Goal: Transaction & Acquisition: Book appointment/travel/reservation

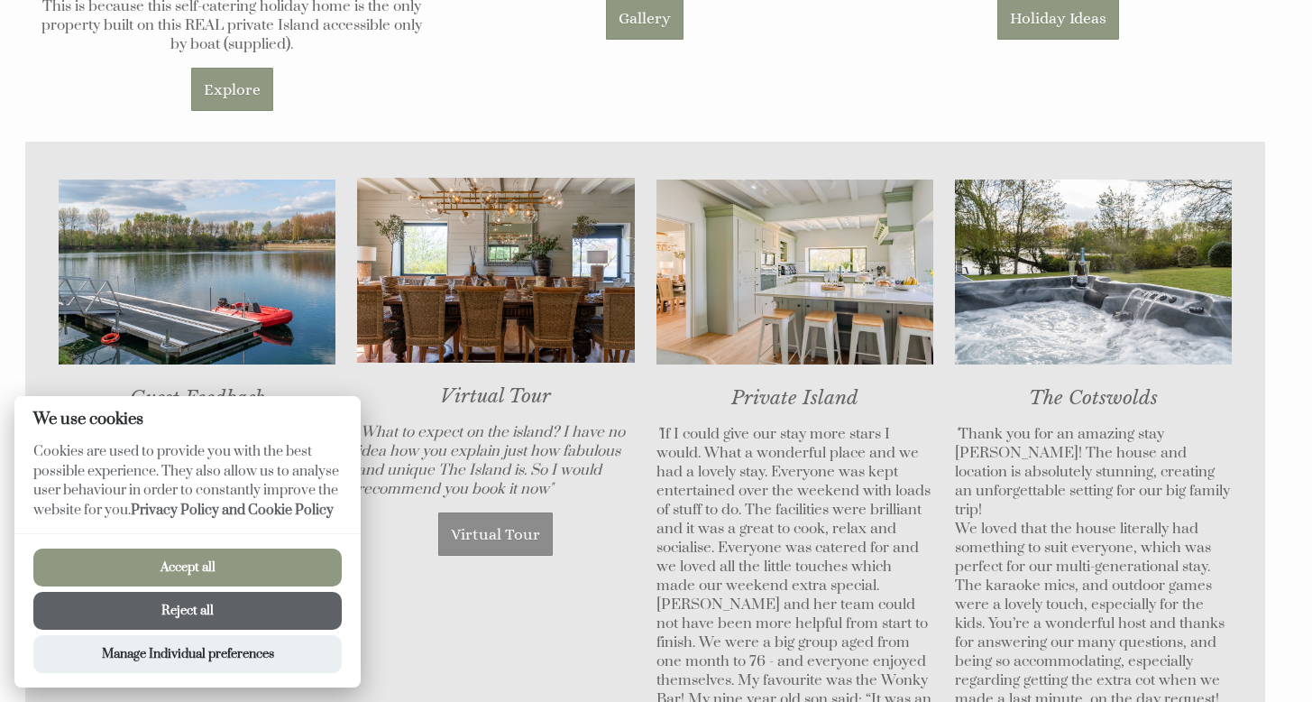
scroll to position [1198, 0]
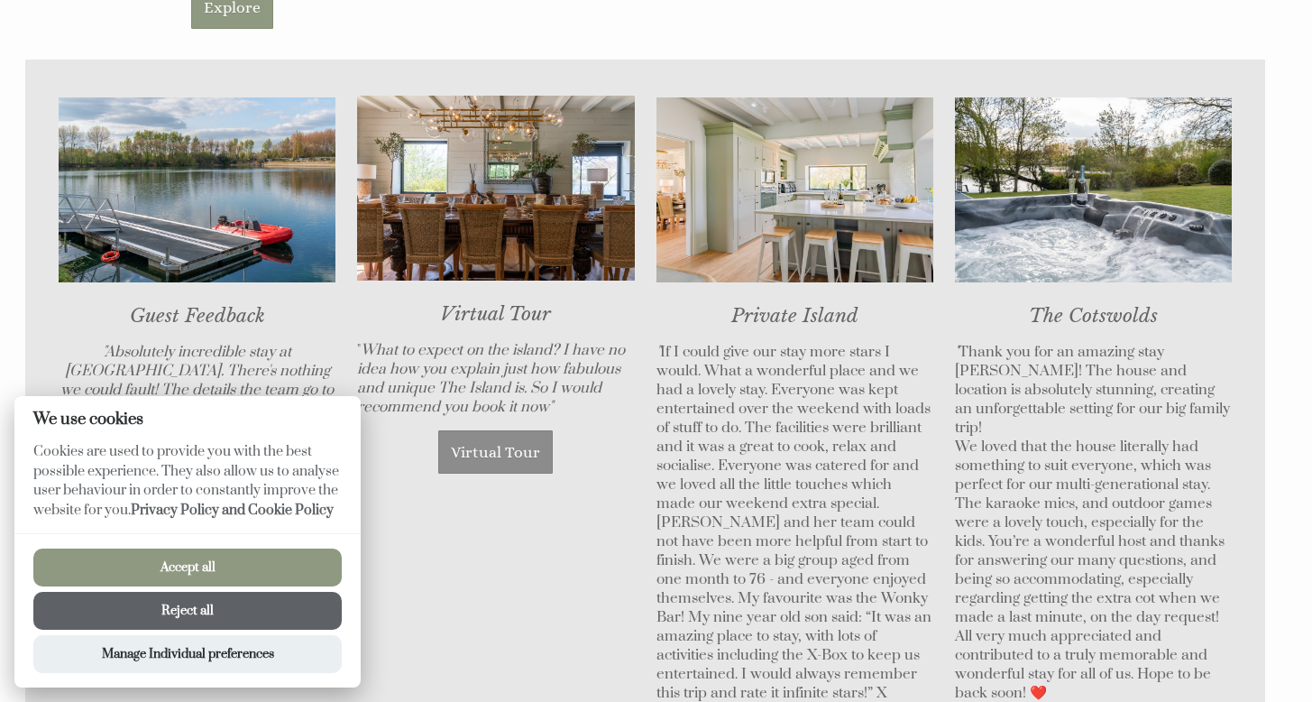
click at [249, 597] on button "Reject all" at bounding box center [187, 611] width 308 height 38
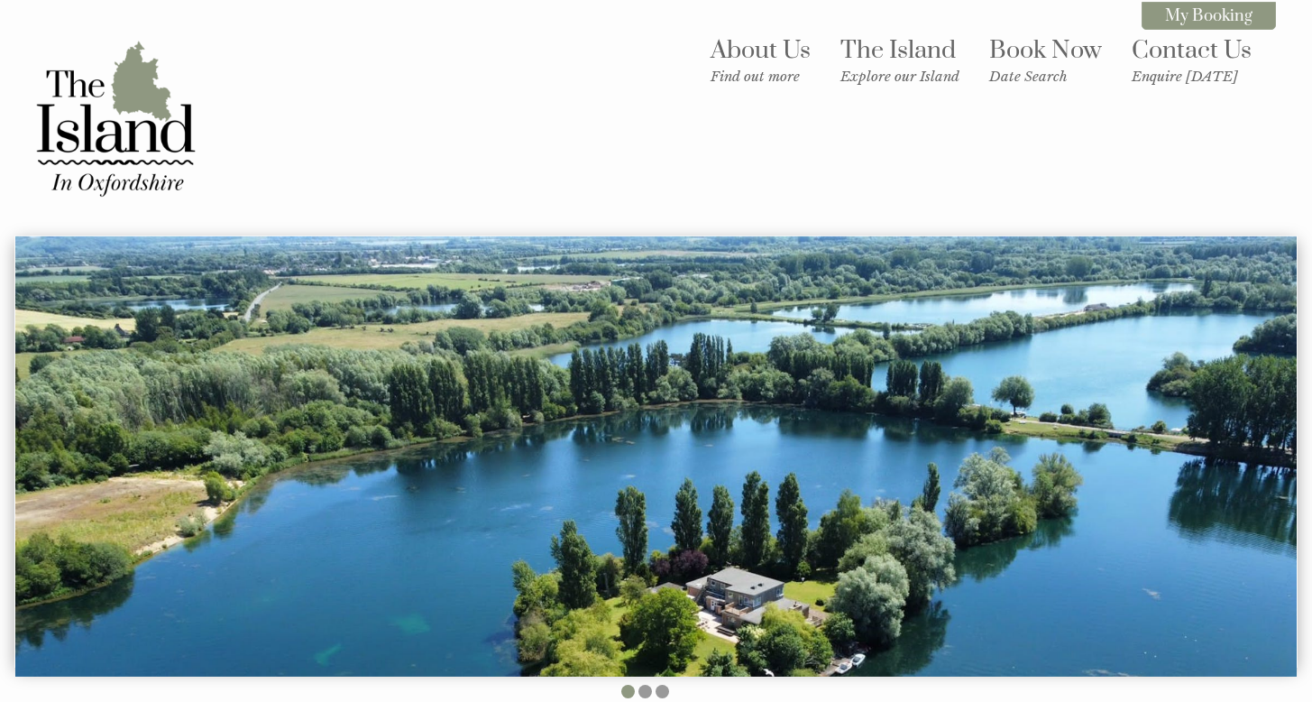
drag, startPoint x: 1161, startPoint y: 657, endPoint x: 100, endPoint y: -207, distance: 1367.4
click at [557, 123] on div "About Us Find out more The Island Explore our Island Book Now Date Search Conta…" at bounding box center [645, 118] width 1262 height 180
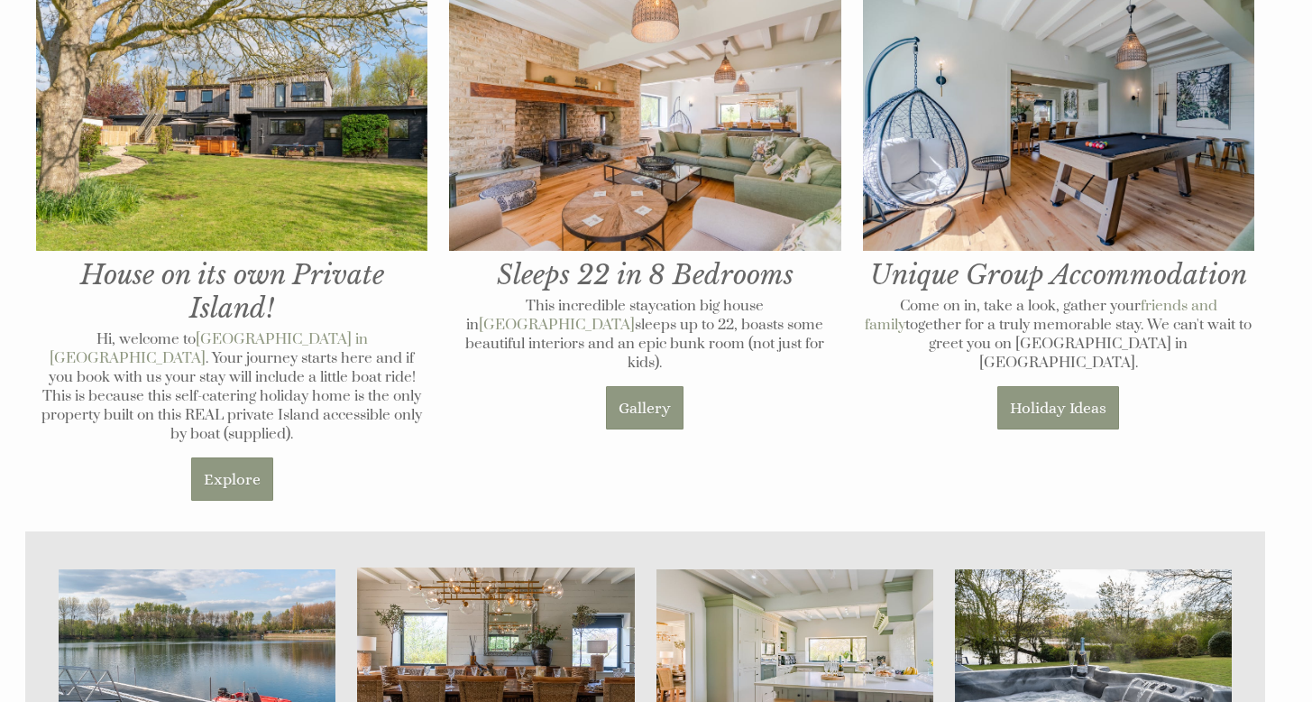
scroll to position [730, 0]
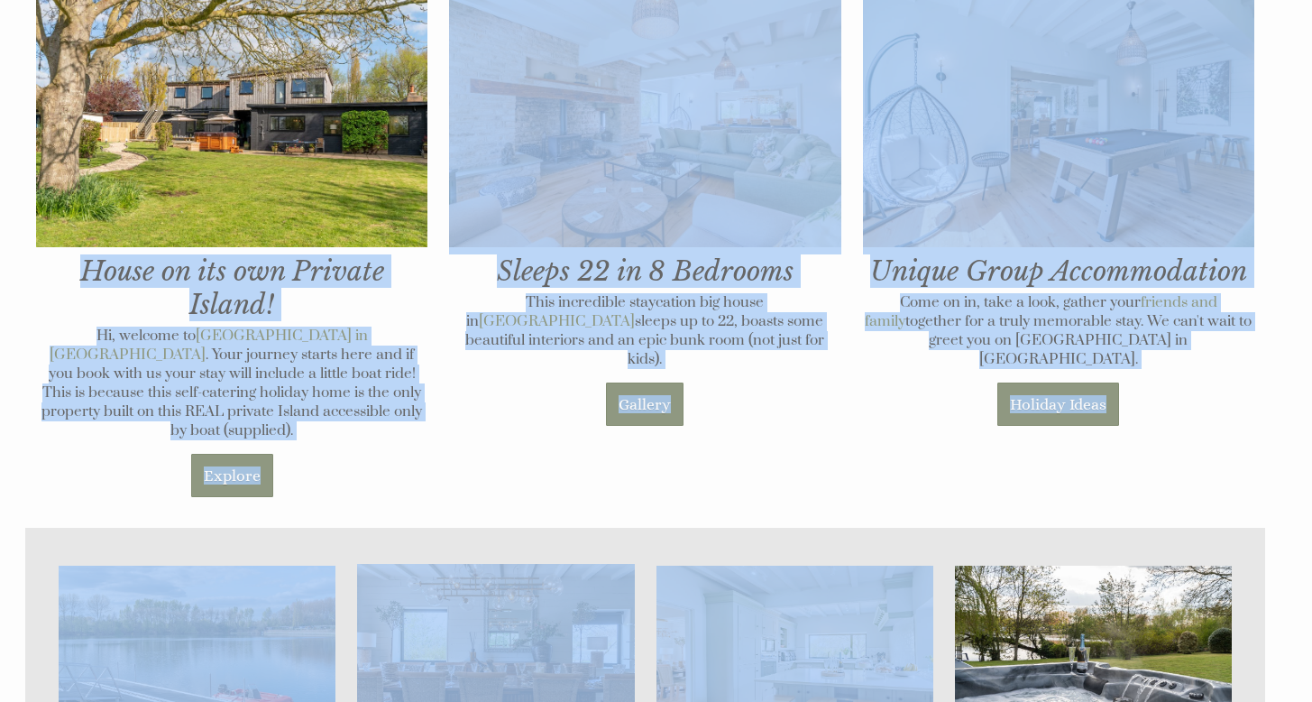
drag, startPoint x: 65, startPoint y: 256, endPoint x: 875, endPoint y: 467, distance: 836.9
click at [802, 491] on div "House on its own Private Island! Hi, welcome to [GEOGRAPHIC_DATA] in [GEOGRAPHI…" at bounding box center [645, 245] width 1240 height 530
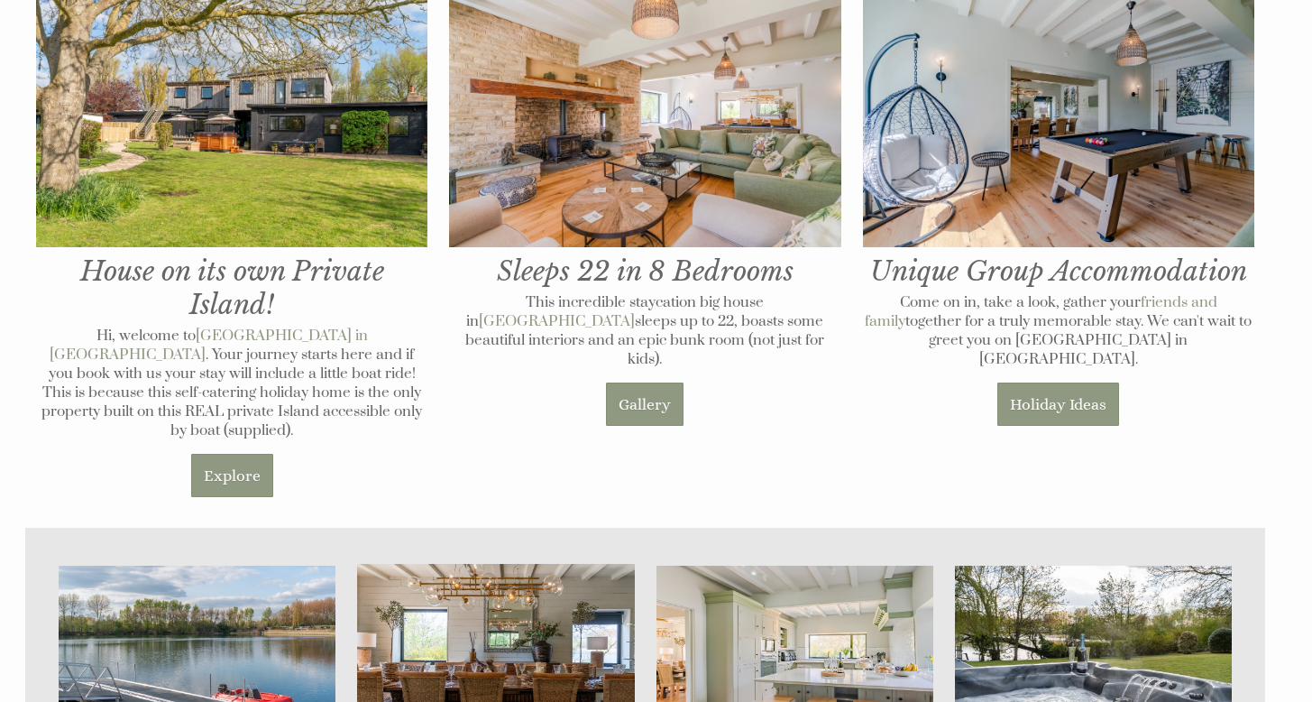
click at [876, 463] on div "House on its own Private Island! Hi, welcome to [GEOGRAPHIC_DATA] in [GEOGRAPHI…" at bounding box center [645, 245] width 1240 height 530
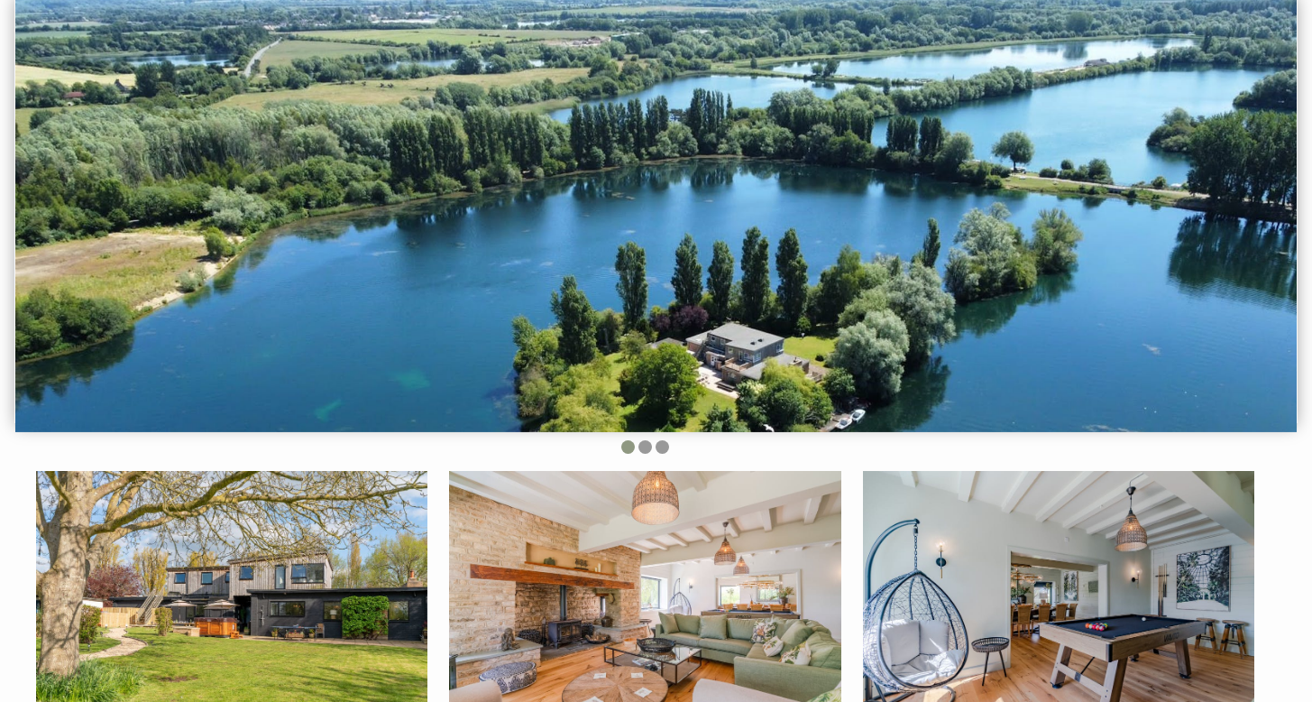
scroll to position [0, 0]
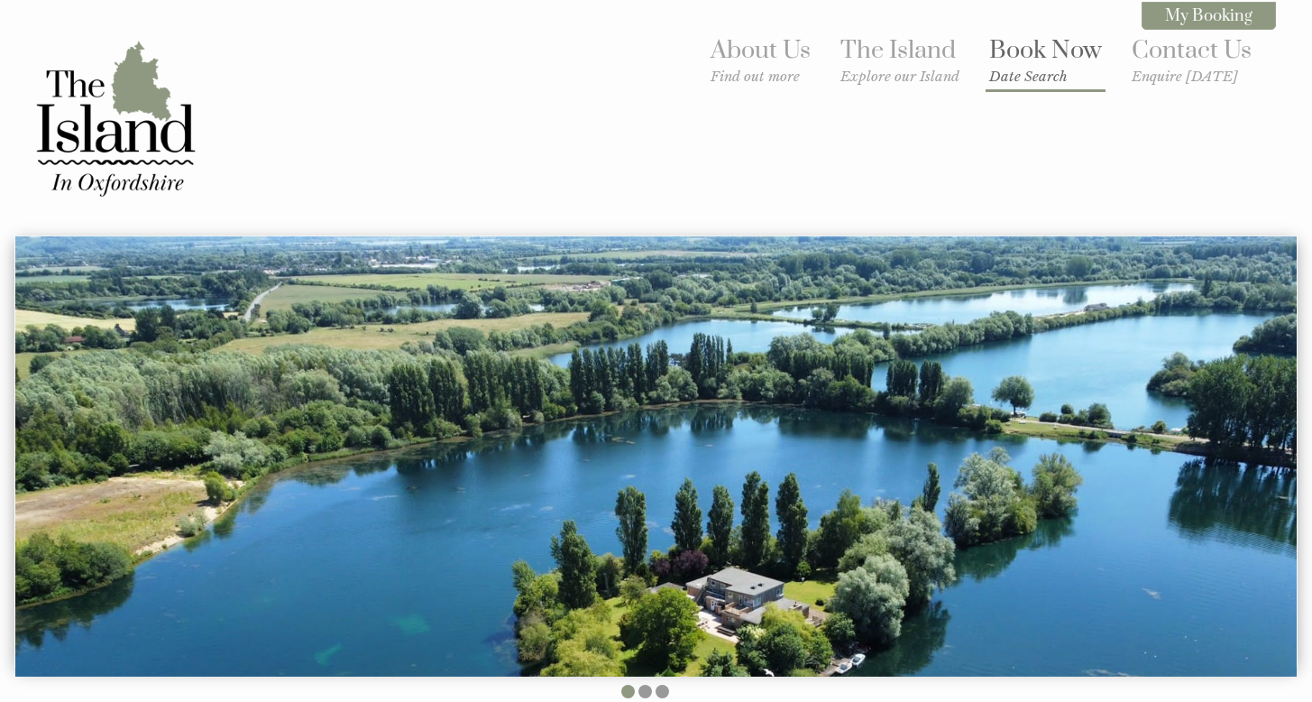
click at [1026, 60] on link "Book Now Date Search" at bounding box center [1045, 60] width 113 height 50
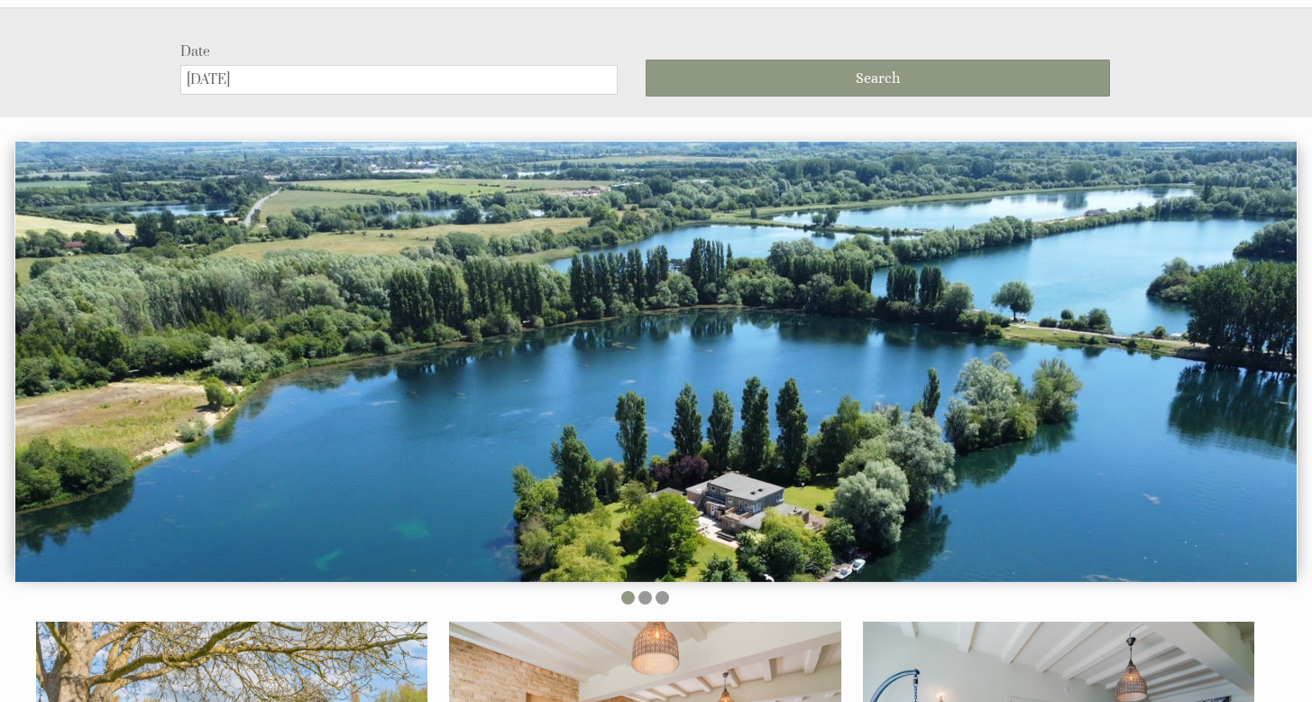
scroll to position [234, 0]
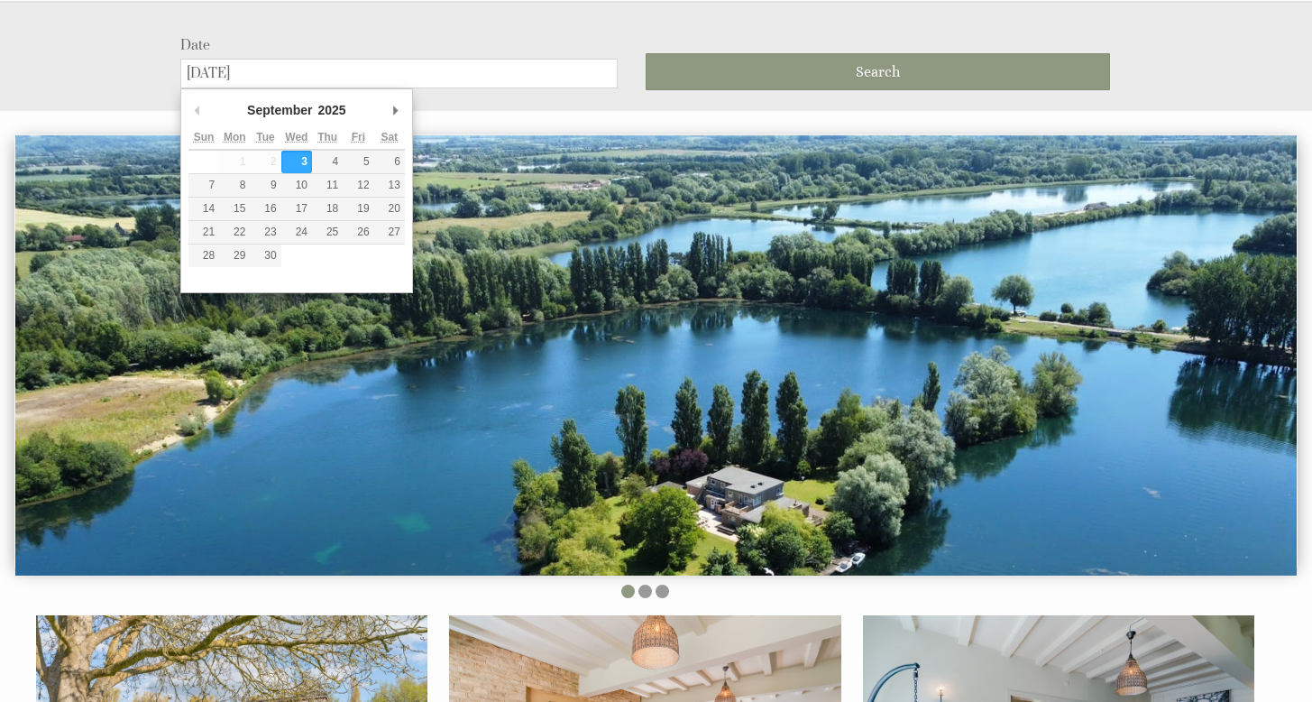
click at [482, 61] on input "[DATE]" at bounding box center [398, 74] width 437 height 30
click at [188, 108] on div "December January February March April May June July August September October No…" at bounding box center [296, 190] width 233 height 205
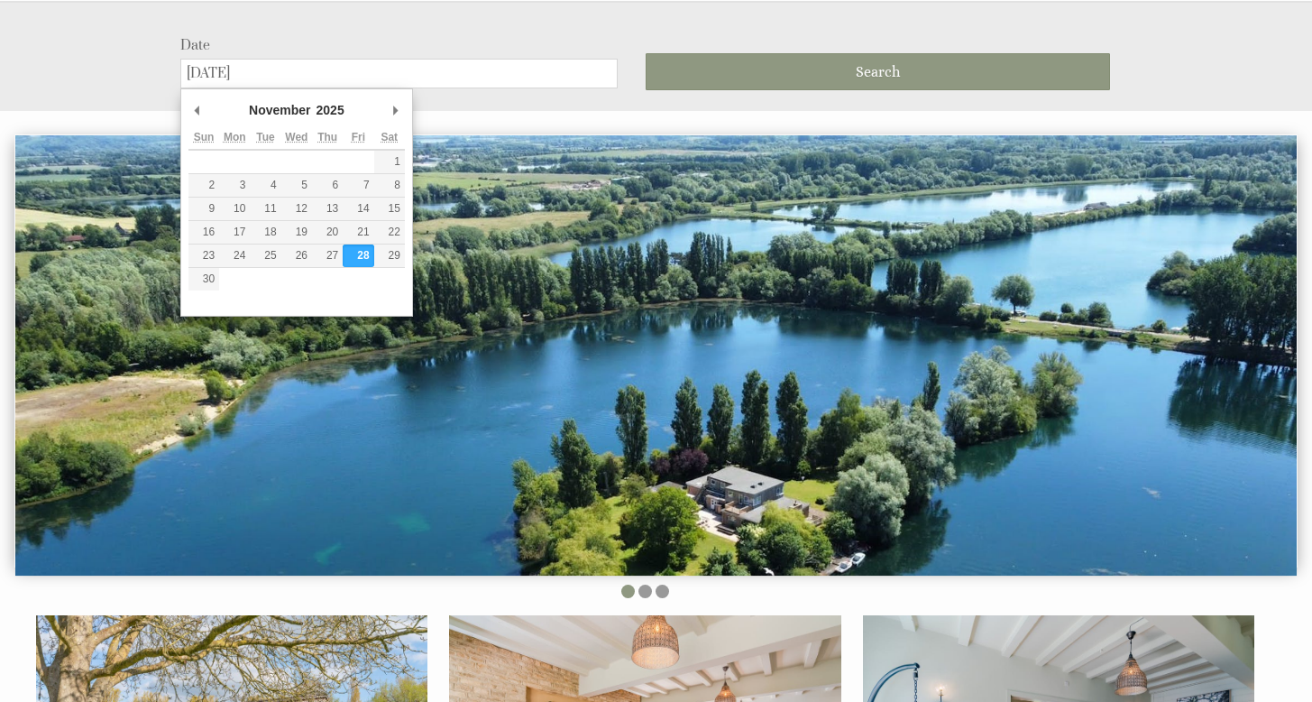
click at [345, 72] on input "[DATE]" at bounding box center [398, 74] width 437 height 30
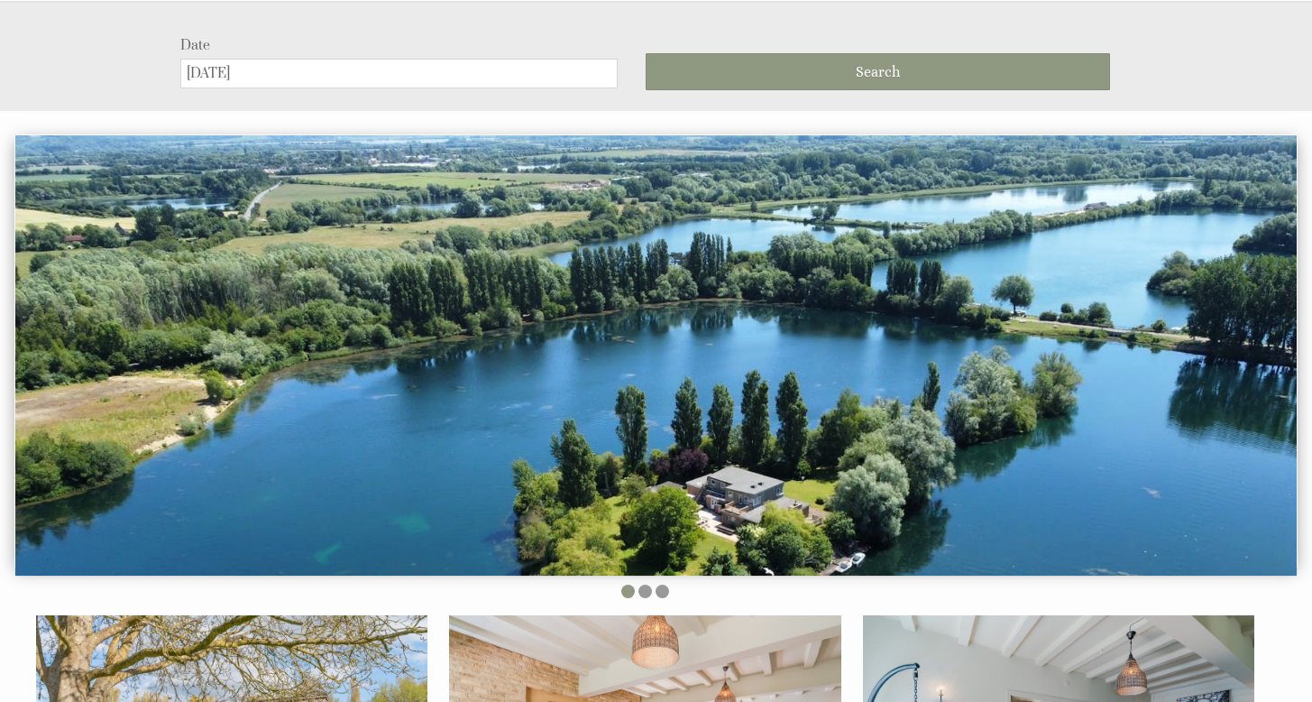
click at [382, 87] on input "[DATE]" at bounding box center [398, 74] width 437 height 30
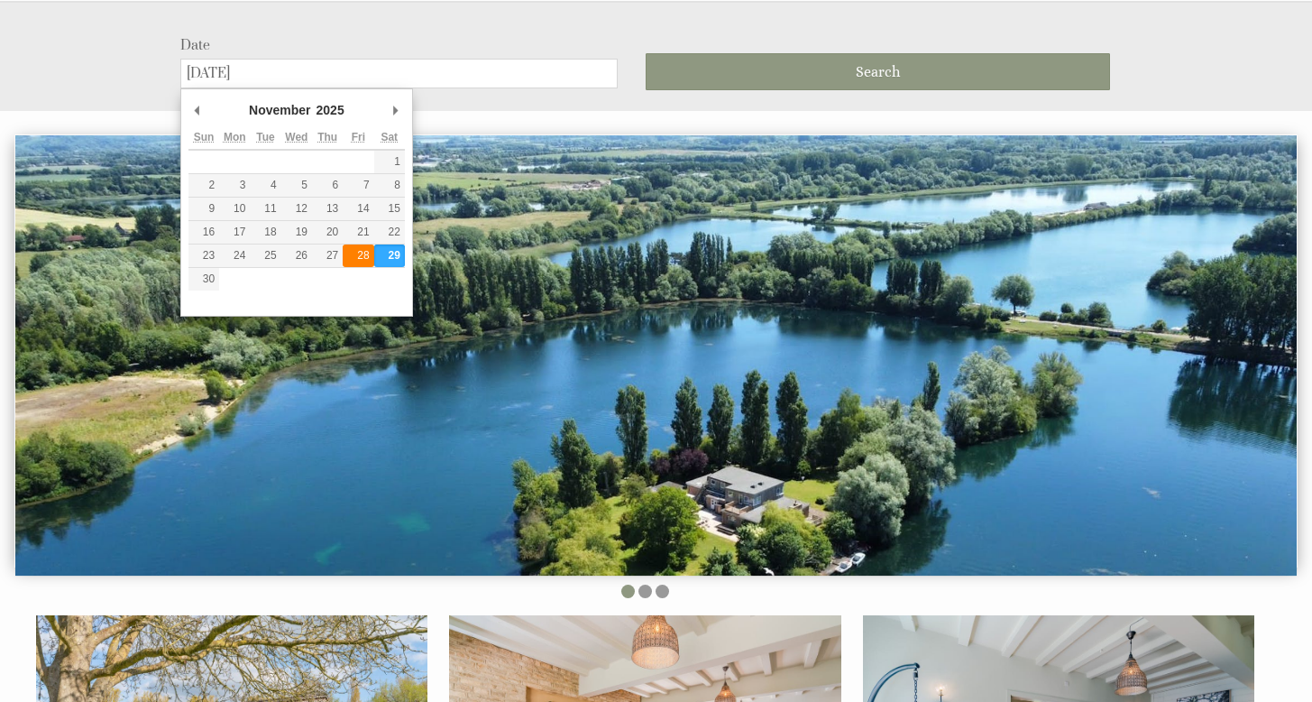
type input "[DATE]"
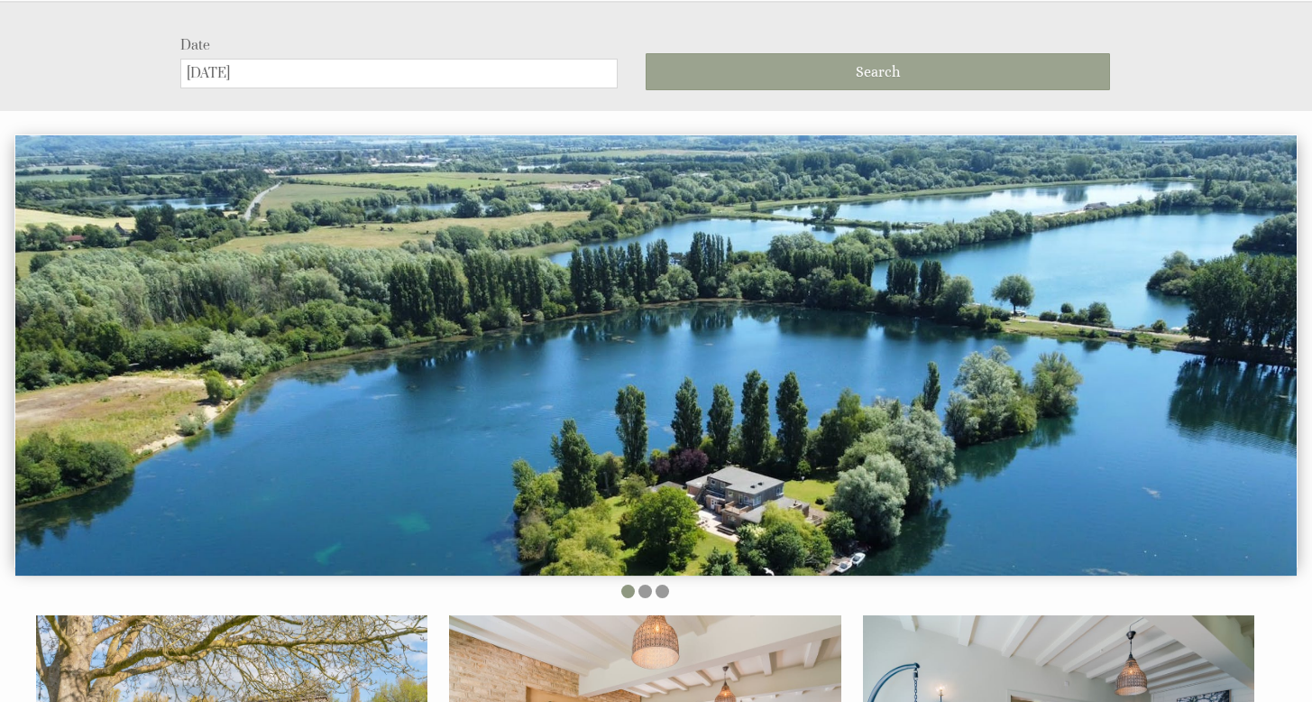
click at [791, 57] on button "Search" at bounding box center [878, 71] width 465 height 37
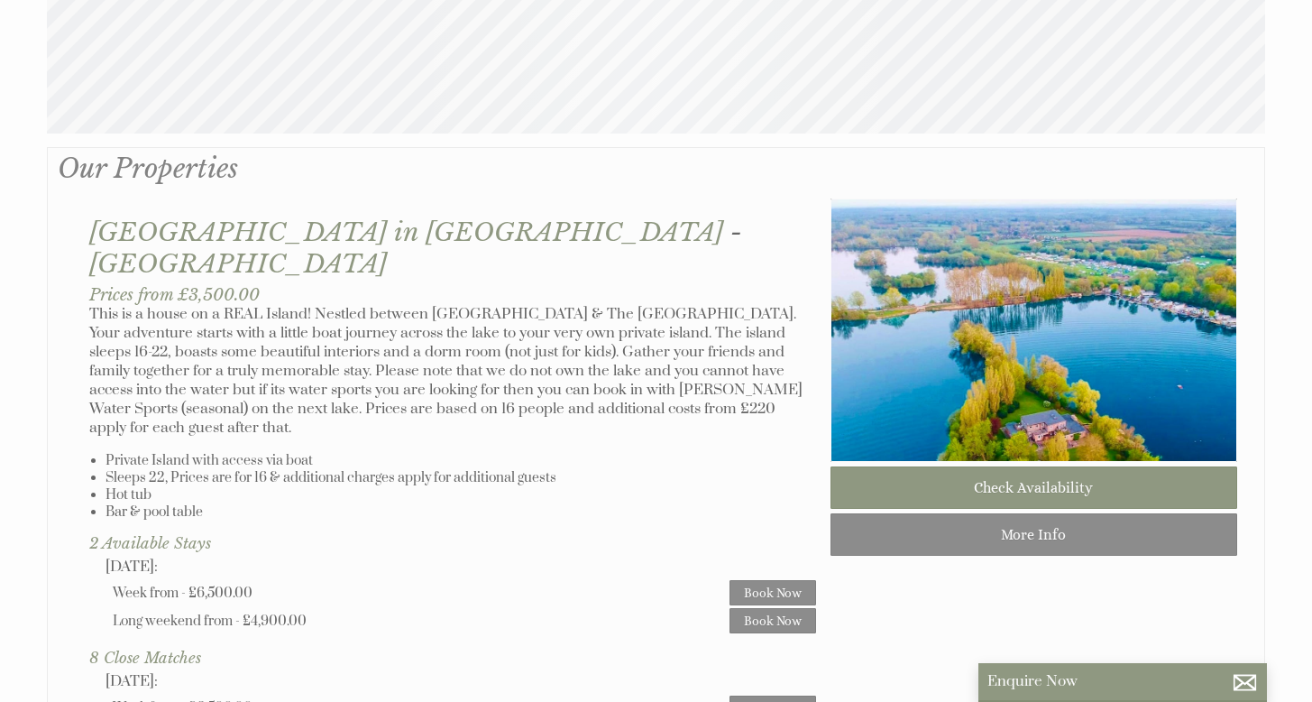
scroll to position [874, 0]
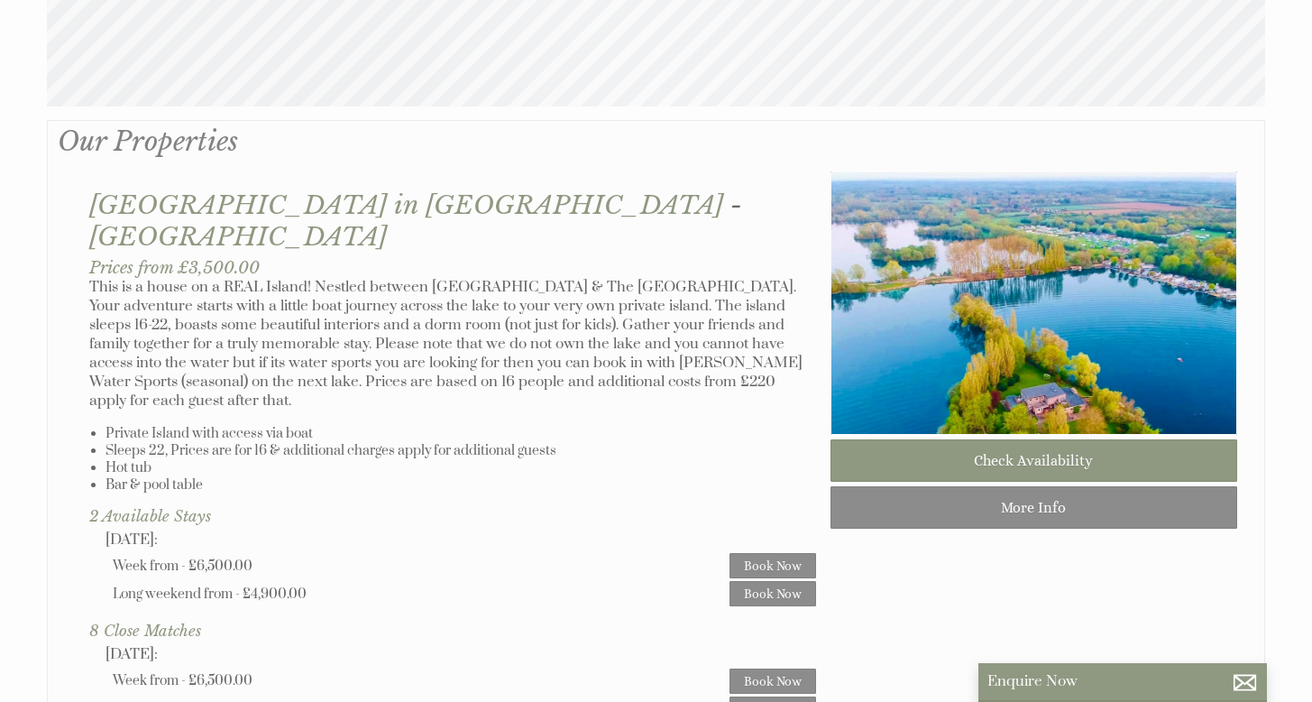
drag, startPoint x: 39, startPoint y: 173, endPoint x: 377, endPoint y: 440, distance: 430.9
click at [361, 560] on div "Properties Our Properties" at bounding box center [656, 536] width 1240 height 832
click at [391, 442] on li "Sleeps 22, Prices are for 16 & additional charges apply for additional guests" at bounding box center [461, 450] width 711 height 17
click at [374, 425] on li "Private Island with access via boat" at bounding box center [461, 433] width 711 height 17
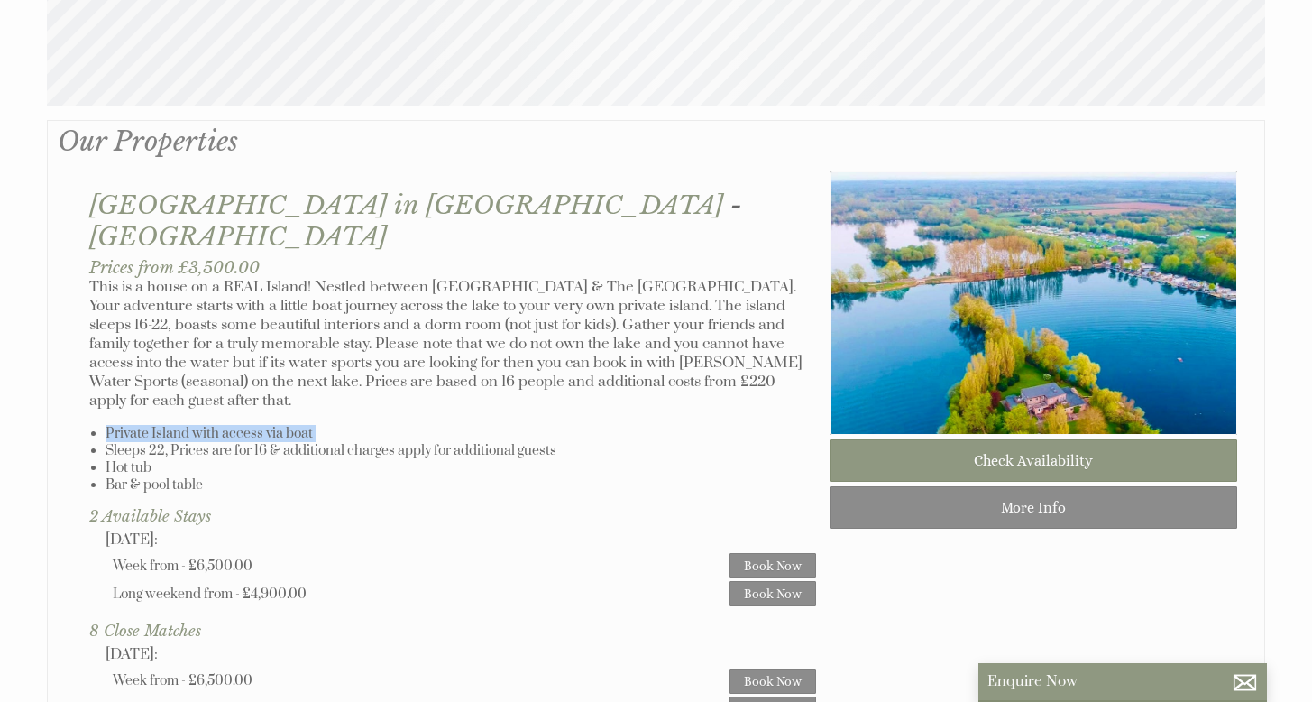
click at [374, 425] on li "Private Island with access via boat" at bounding box center [461, 433] width 711 height 17
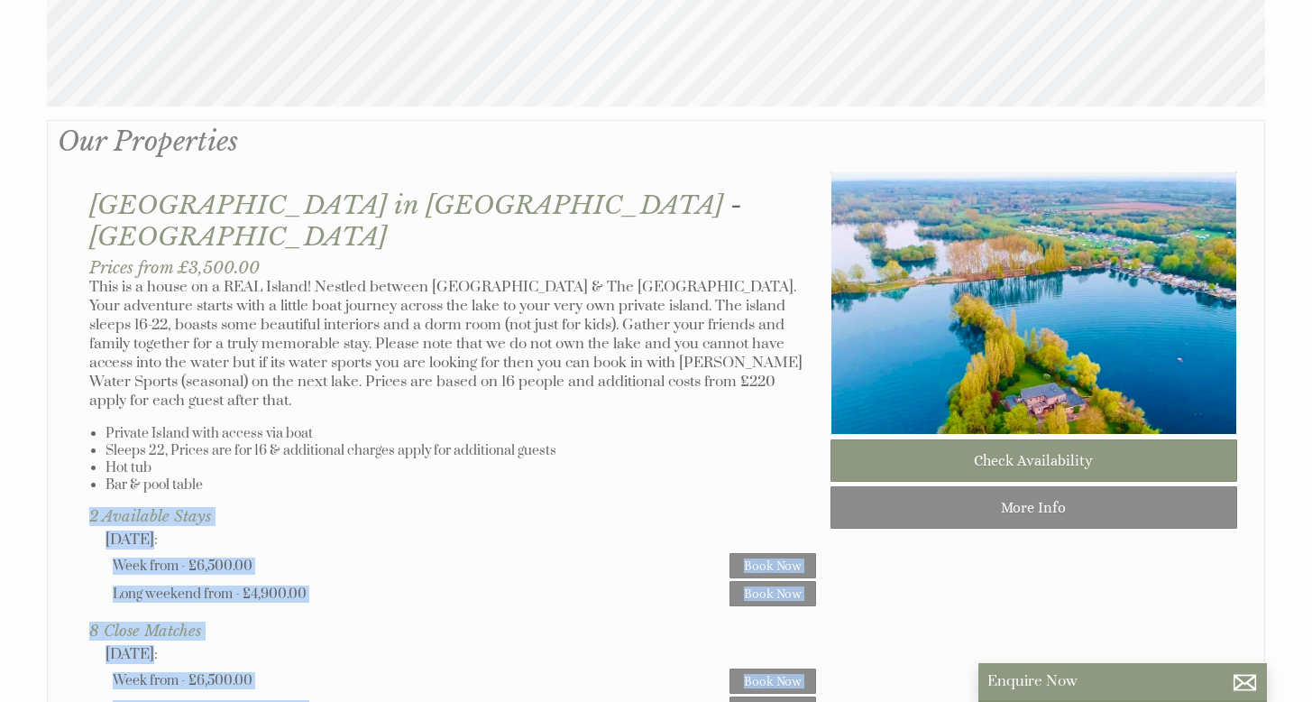
drag, startPoint x: 311, startPoint y: 441, endPoint x: 72, endPoint y: 142, distance: 383.1
click at [72, 142] on li at bounding box center [656, 520] width 1218 height 800
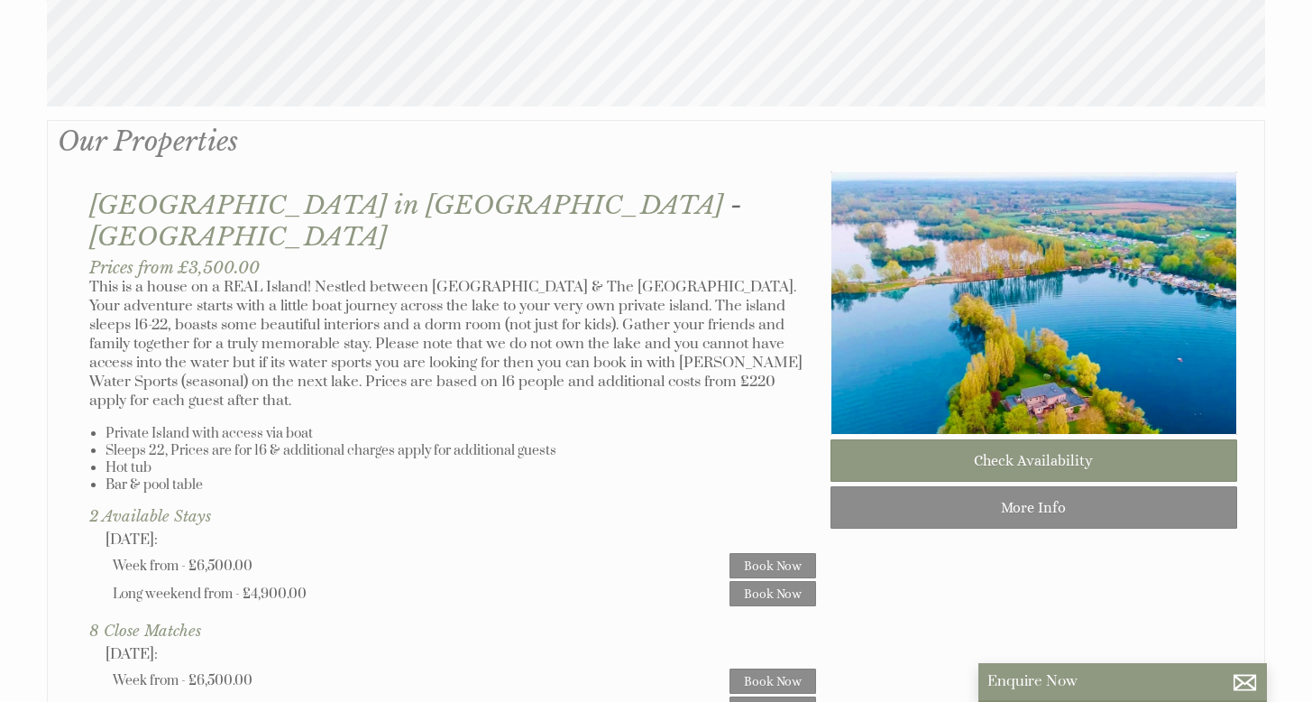
click at [136, 278] on p "This is a house on a REAL Island! Nestled between [GEOGRAPHIC_DATA] & The [GEOG…" at bounding box center [452, 344] width 727 height 133
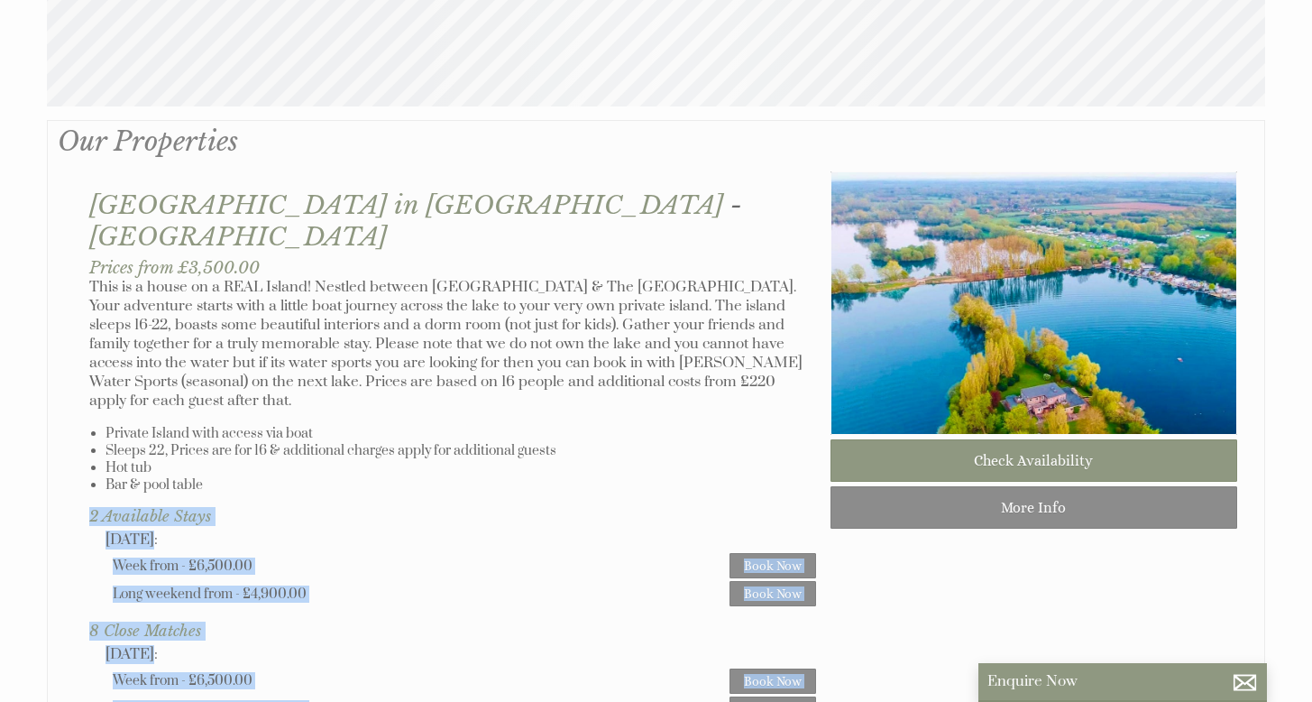
drag, startPoint x: 60, startPoint y: 193, endPoint x: 333, endPoint y: 425, distance: 357.6
click at [329, 429] on li at bounding box center [656, 520] width 1218 height 800
click at [447, 476] on li "Bar & pool table" at bounding box center [461, 484] width 711 height 17
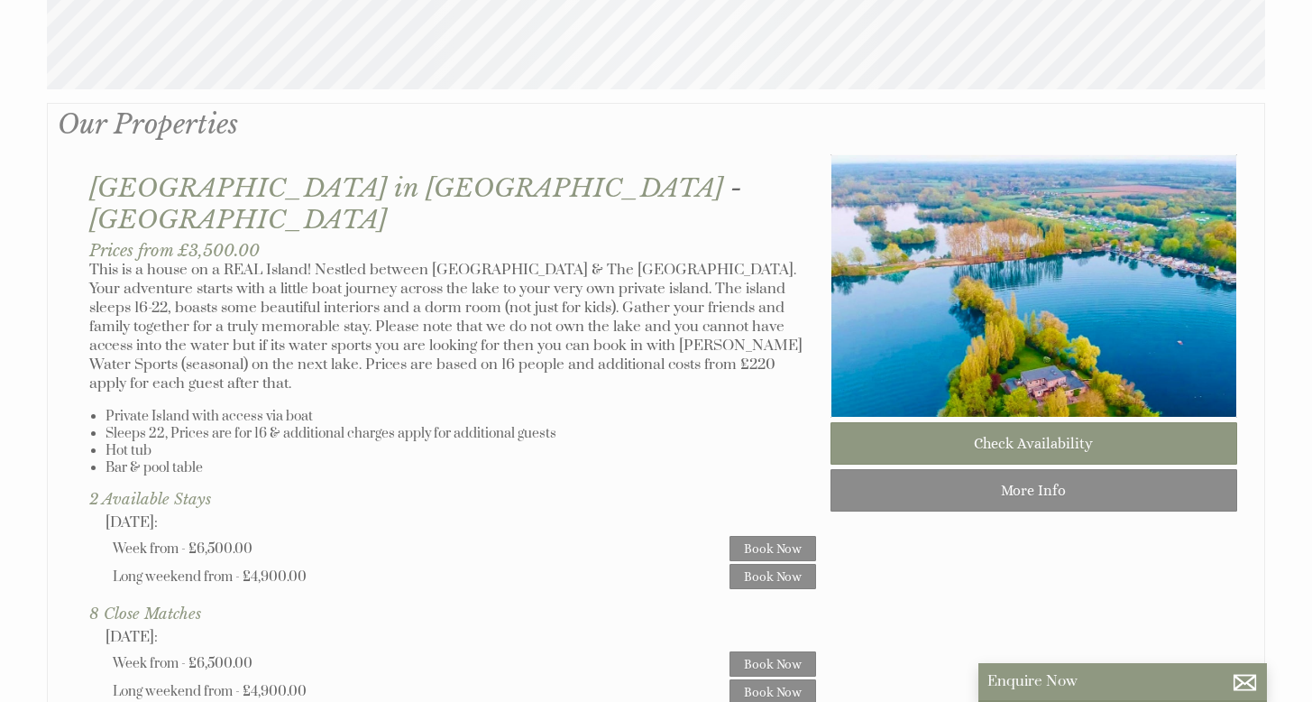
scroll to position [891, 0]
click at [621, 282] on p "This is a house on a REAL Island! Nestled between [GEOGRAPHIC_DATA] & The [GEOG…" at bounding box center [452, 327] width 727 height 133
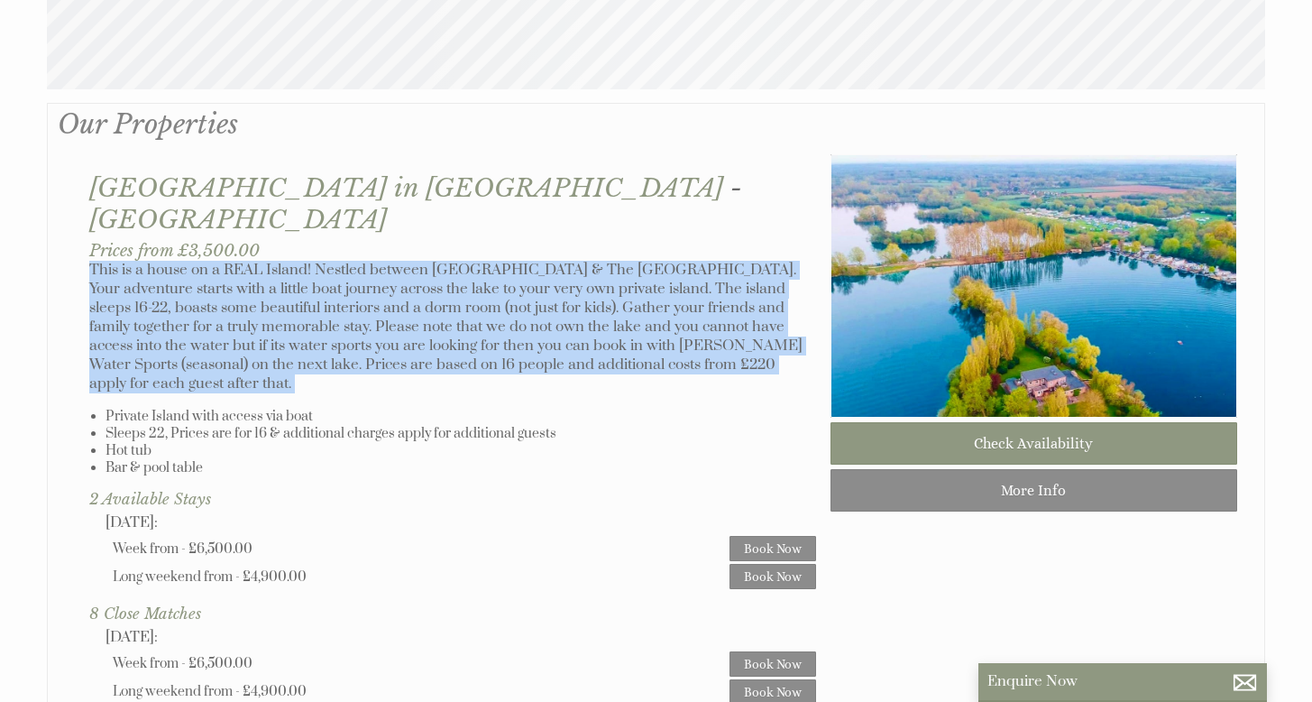
click at [621, 282] on p "This is a house on a REAL Island! Nestled between [GEOGRAPHIC_DATA] & The [GEOG…" at bounding box center [452, 327] width 727 height 133
click at [695, 289] on p "This is a house on a REAL Island! Nestled between [GEOGRAPHIC_DATA] & The [GEOG…" at bounding box center [452, 327] width 727 height 133
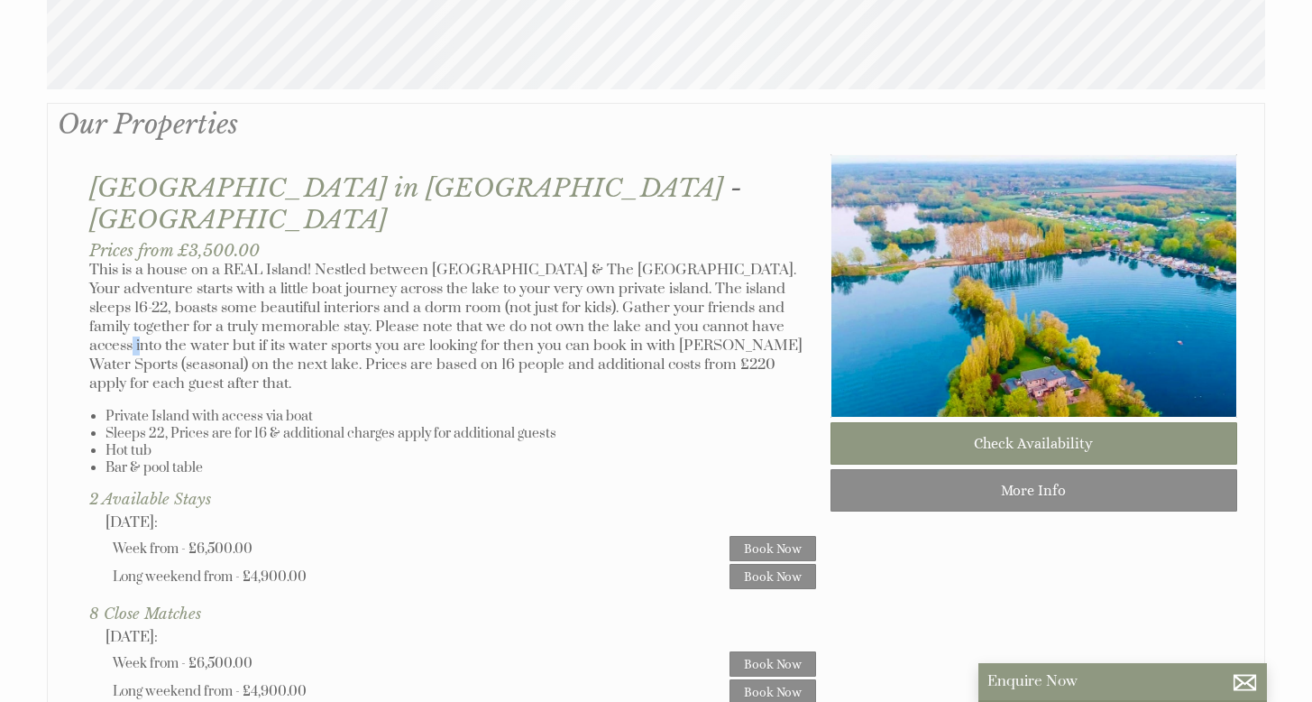
click at [695, 289] on p "This is a house on a REAL Island! Nestled between [GEOGRAPHIC_DATA] & The [GEOG…" at bounding box center [452, 327] width 727 height 133
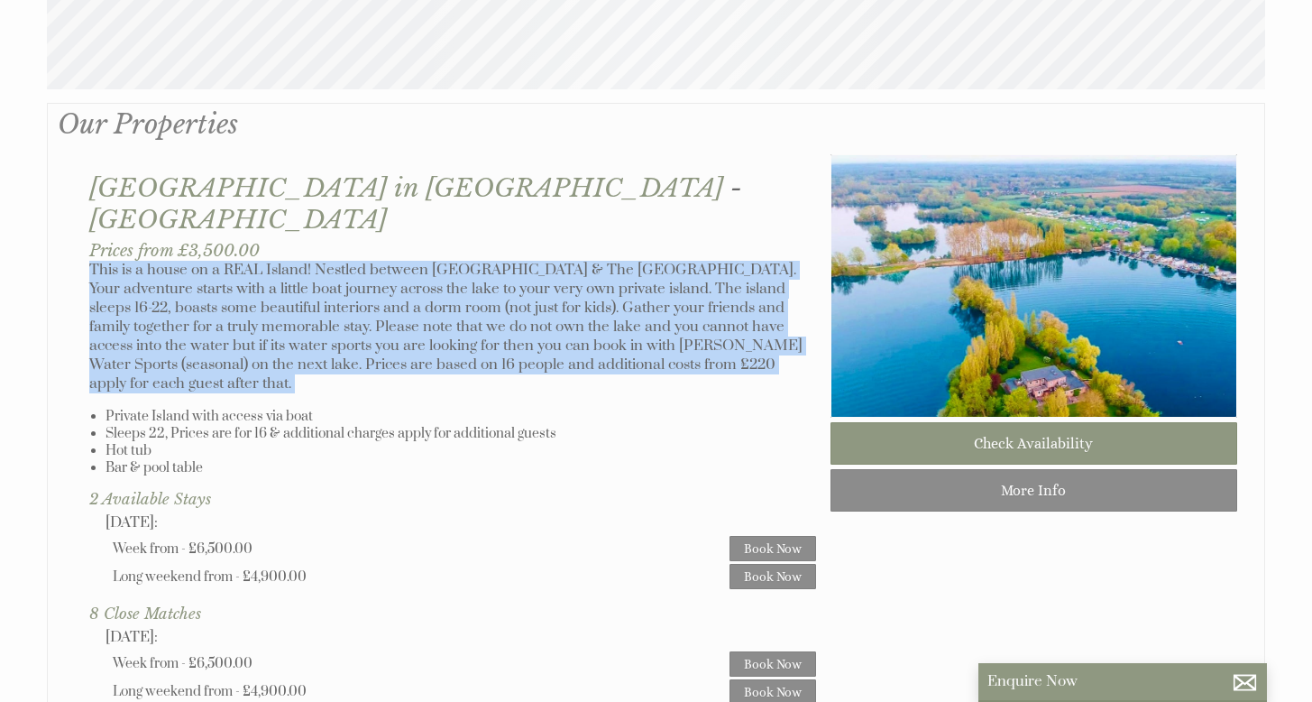
click at [695, 289] on p "This is a house on a REAL Island! Nestled between [GEOGRAPHIC_DATA] & The [GEOG…" at bounding box center [452, 327] width 727 height 133
click at [697, 261] on p "This is a house on a REAL Island! Nestled between [GEOGRAPHIC_DATA] & The [GEOG…" at bounding box center [452, 327] width 727 height 133
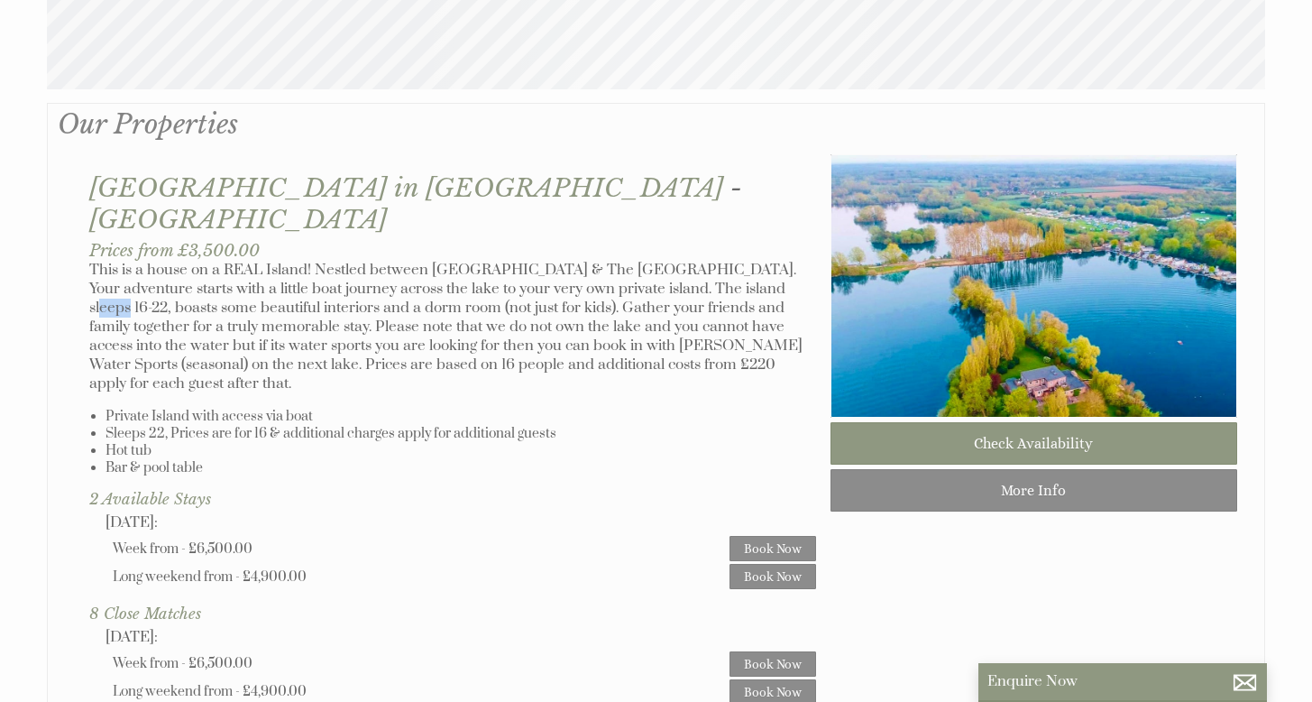
click at [697, 261] on p "This is a house on a REAL Island! Nestled between [GEOGRAPHIC_DATA] & The [GEOG…" at bounding box center [452, 327] width 727 height 133
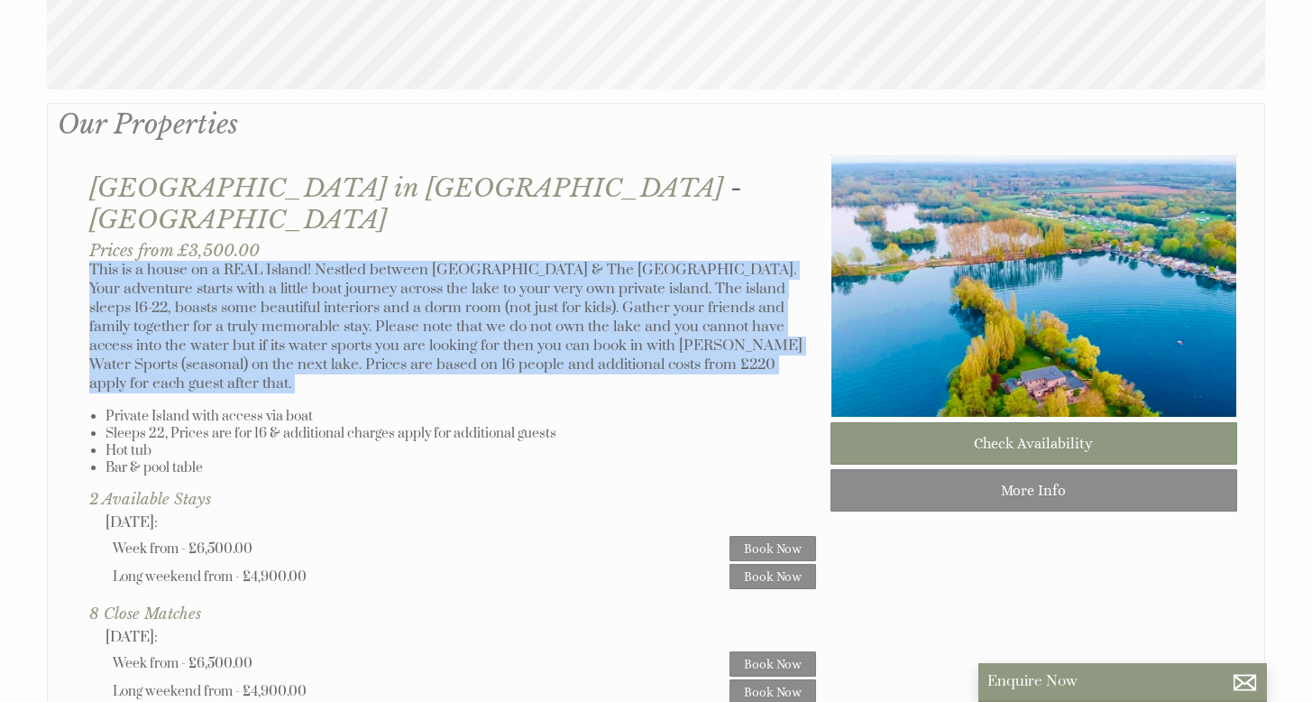
click at [697, 261] on p "This is a house on a REAL Island! Nestled between [GEOGRAPHIC_DATA] & The [GEOG…" at bounding box center [452, 327] width 727 height 133
click at [705, 261] on p "This is a house on a REAL Island! Nestled between [GEOGRAPHIC_DATA] & The [GEOG…" at bounding box center [452, 327] width 727 height 133
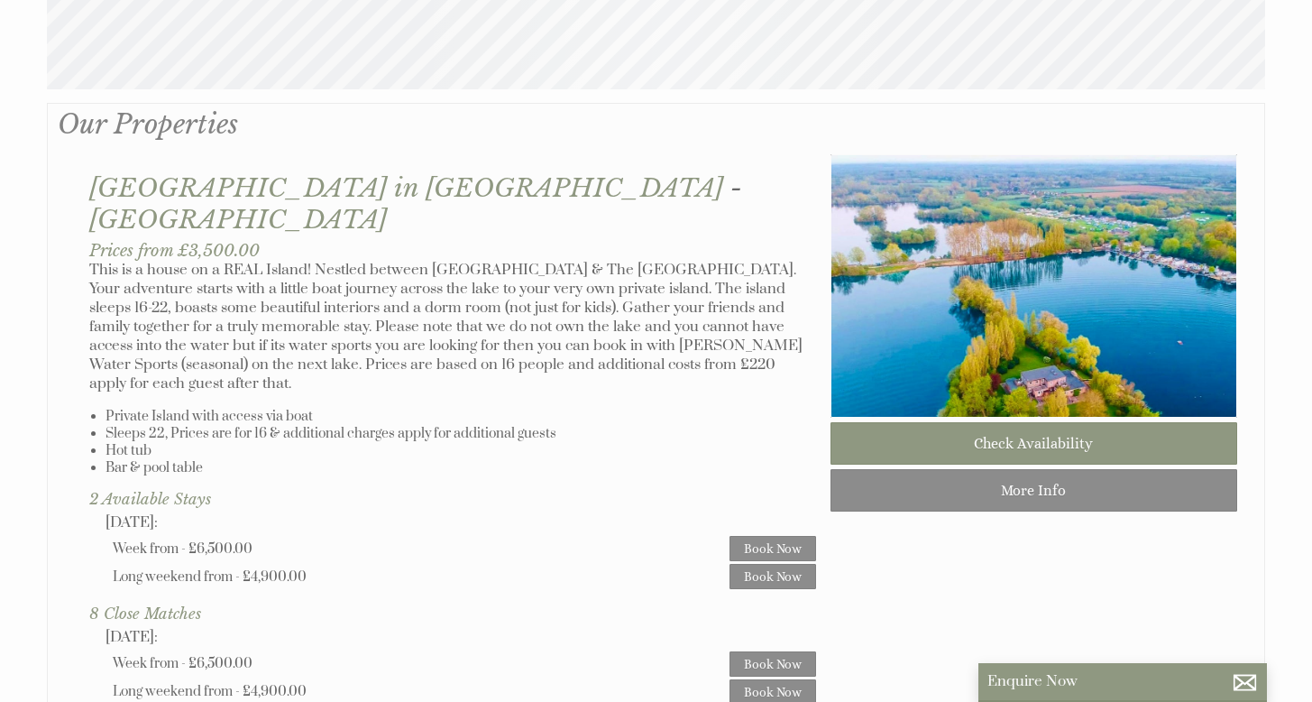
click at [705, 261] on p "This is a house on a REAL Island! Nestled between [GEOGRAPHIC_DATA] & The [GEOG…" at bounding box center [452, 327] width 727 height 133
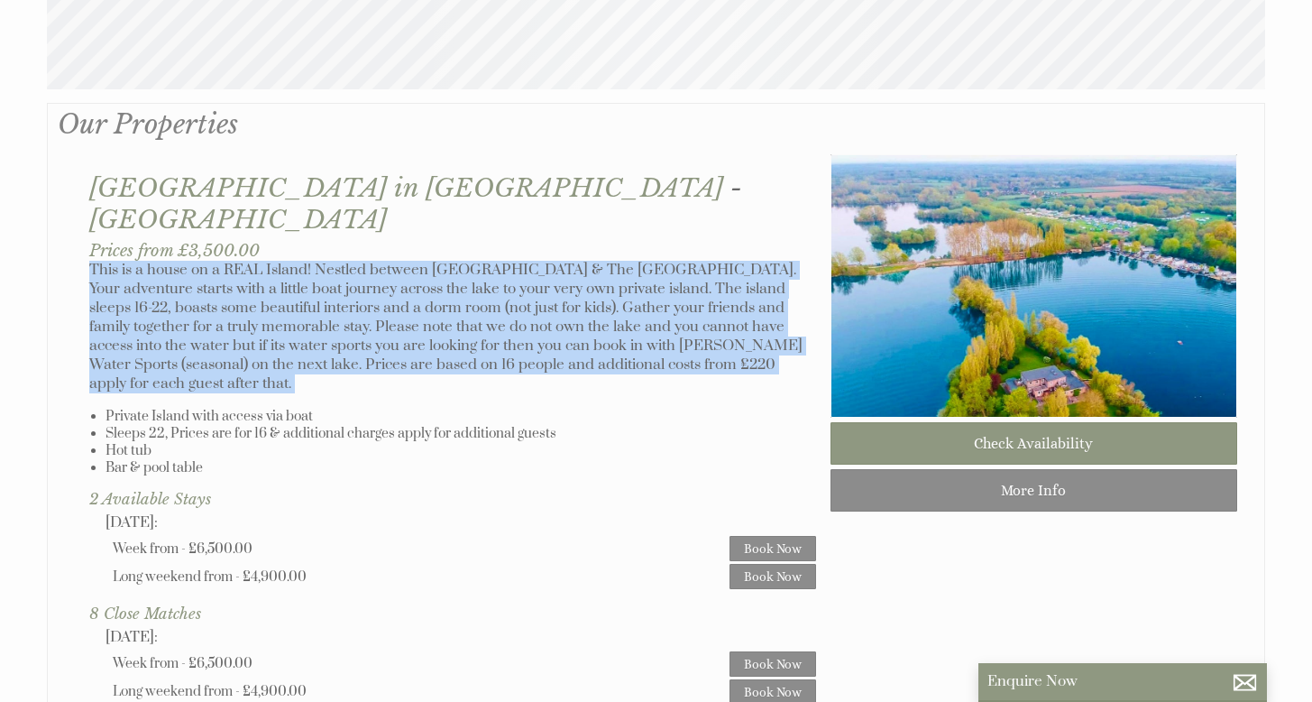
click at [705, 261] on p "This is a house on a REAL Island! Nestled between [GEOGRAPHIC_DATA] & The [GEOG…" at bounding box center [452, 327] width 727 height 133
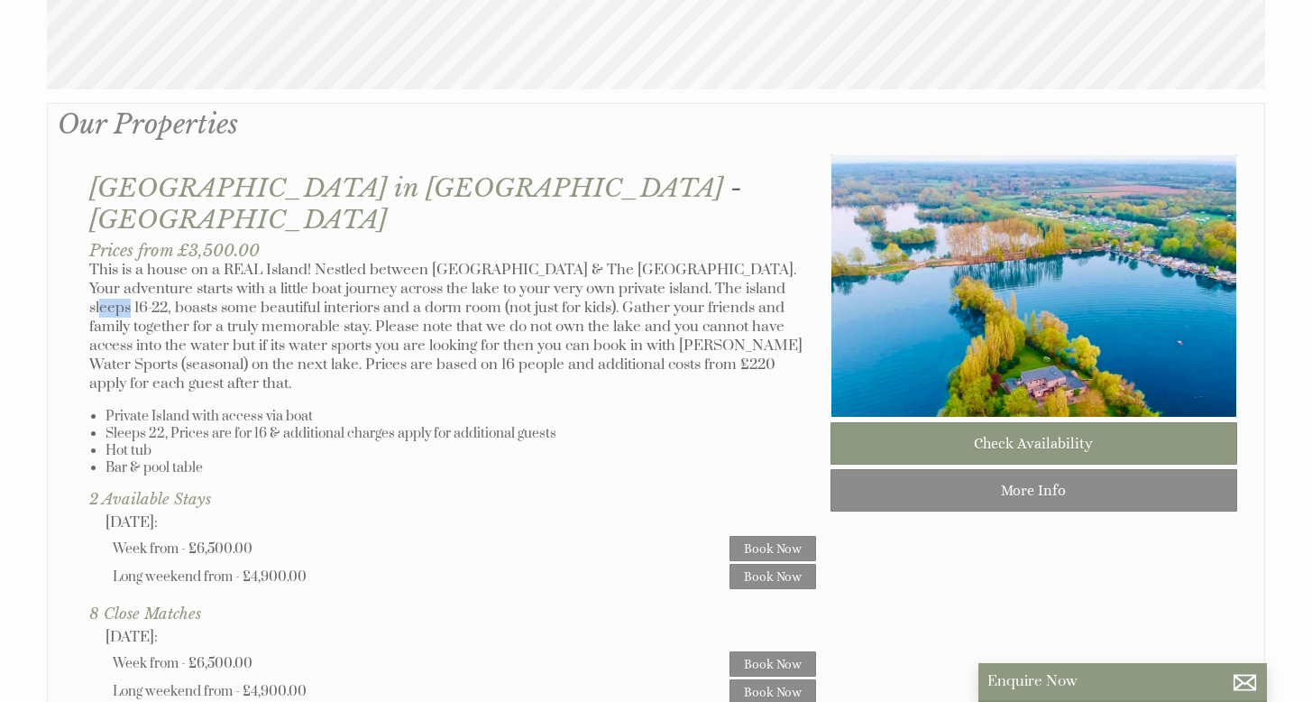
click at [705, 261] on p "This is a house on a REAL Island! Nestled between [GEOGRAPHIC_DATA] & The [GEOG…" at bounding box center [452, 327] width 727 height 133
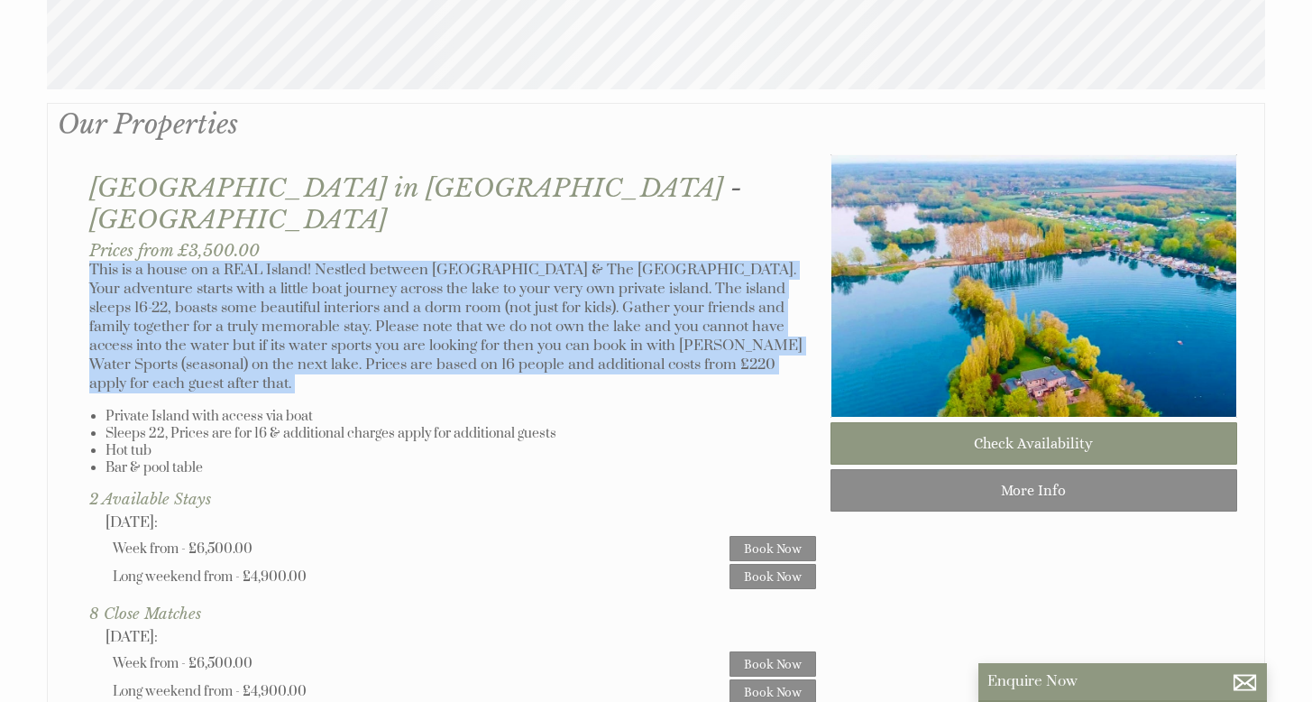
click at [705, 261] on p "This is a house on a REAL Island! Nestled between [GEOGRAPHIC_DATA] & The [GEOG…" at bounding box center [452, 327] width 727 height 133
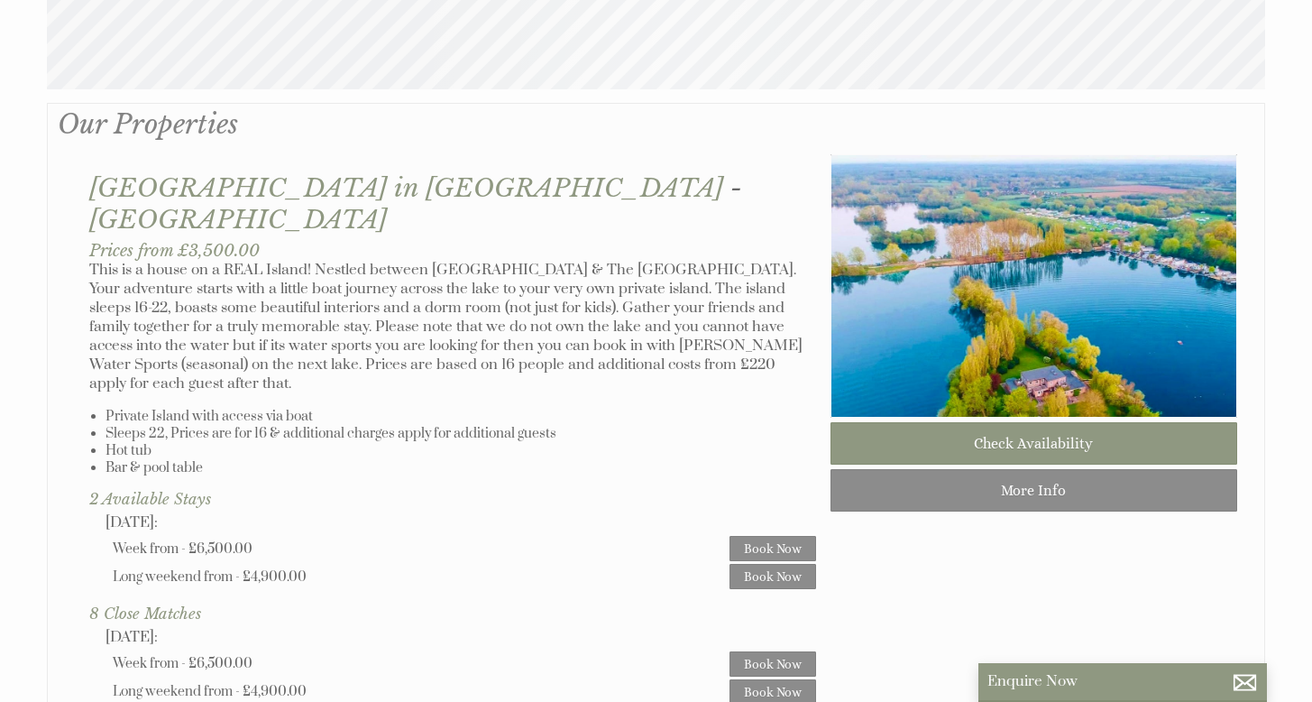
click at [685, 281] on p "This is a house on a REAL Island! Nestled between [GEOGRAPHIC_DATA] & The [GEOG…" at bounding box center [452, 327] width 727 height 133
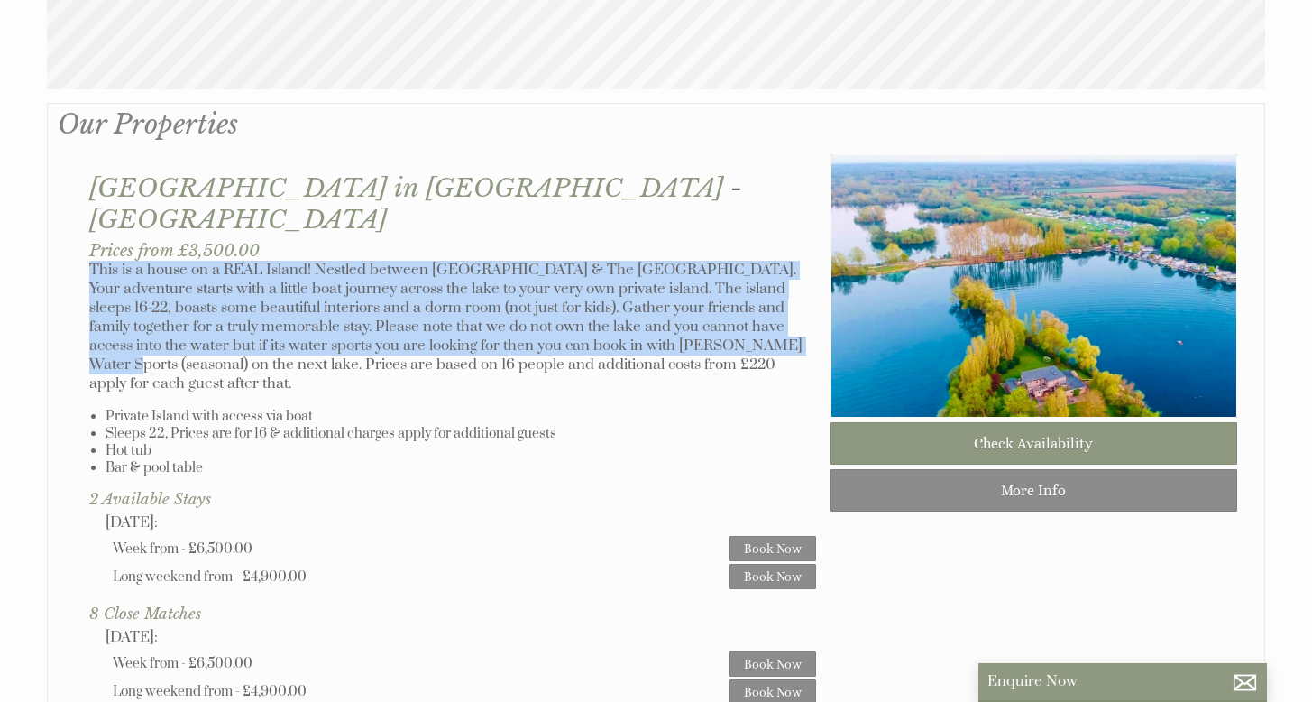
drag, startPoint x: 667, startPoint y: 314, endPoint x: 333, endPoint y: 207, distance: 351.1
click at [334, 205] on div "[GEOGRAPHIC_DATA] in [GEOGRAPHIC_DATA] - [GEOGRAPHIC_DATA] Prices from £3,500.0…" at bounding box center [453, 511] width 756 height 714
click at [333, 240] on h3 "Prices from £3,500.00" at bounding box center [452, 250] width 727 height 21
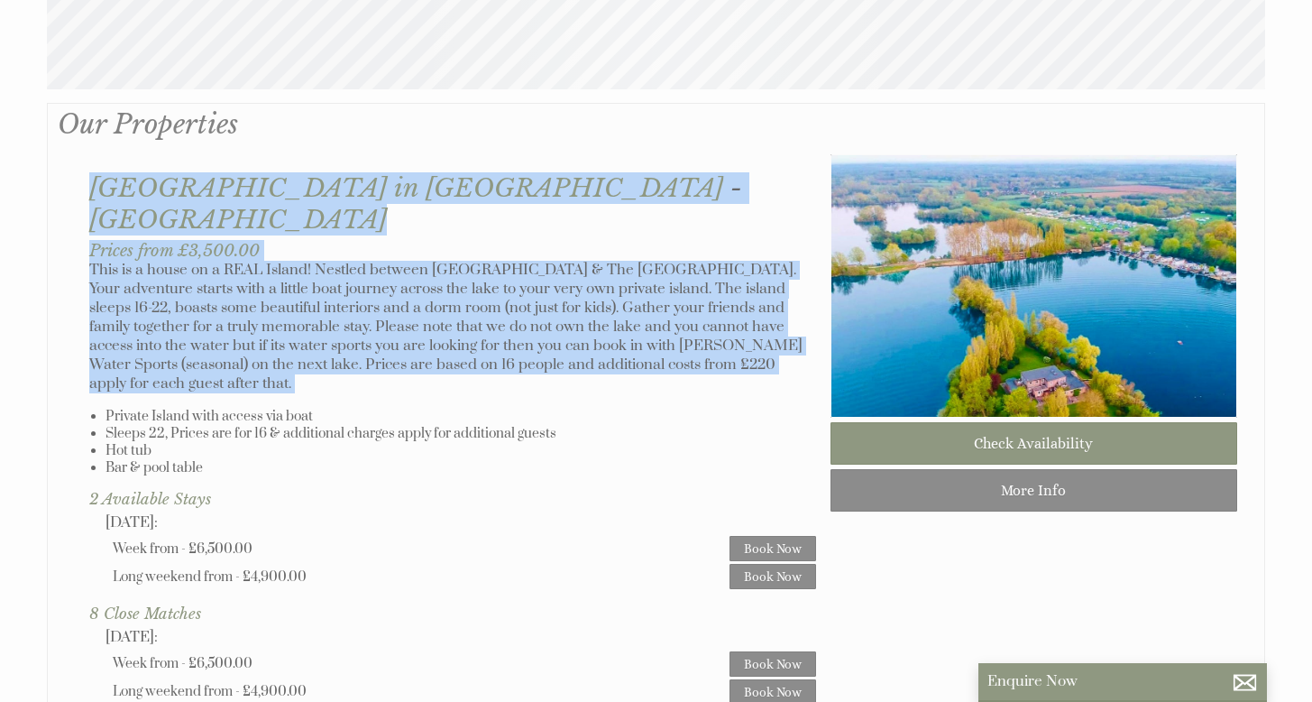
drag, startPoint x: 275, startPoint y: 166, endPoint x: 703, endPoint y: 353, distance: 467.3
click at [703, 353] on div "[GEOGRAPHIC_DATA] in [GEOGRAPHIC_DATA] - [GEOGRAPHIC_DATA] Prices from £3,500.0…" at bounding box center [453, 511] width 756 height 714
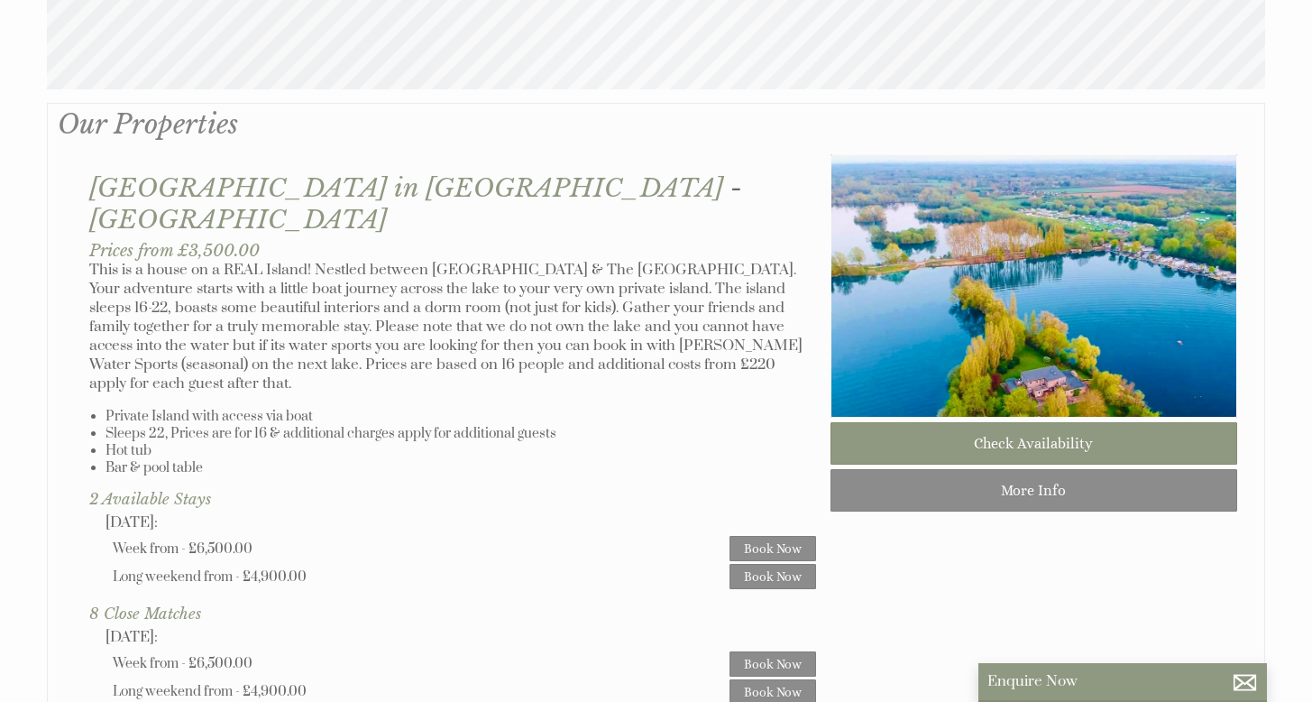
click at [703, 348] on div "[GEOGRAPHIC_DATA] in [GEOGRAPHIC_DATA] - [GEOGRAPHIC_DATA] Prices from £3,500.0…" at bounding box center [453, 511] width 756 height 714
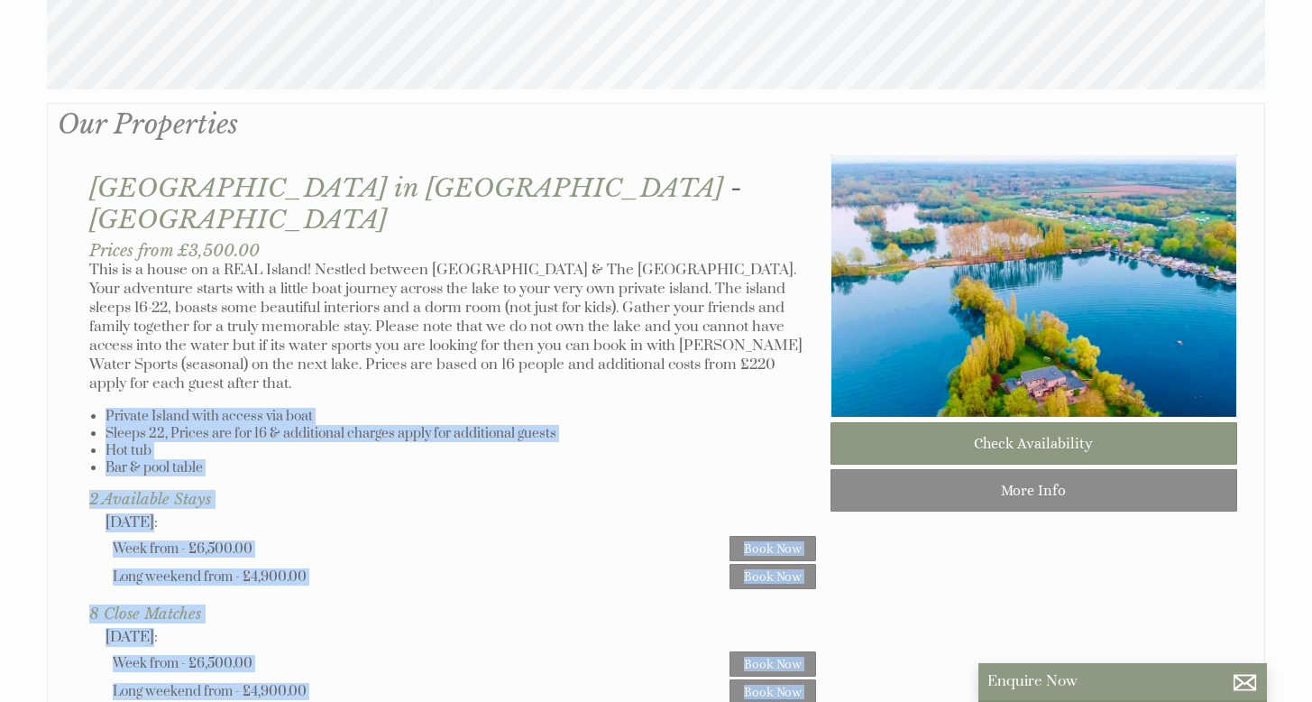
drag, startPoint x: 702, startPoint y: 349, endPoint x: 559, endPoint y: 133, distance: 258.4
click at [559, 133] on li at bounding box center [656, 503] width 1218 height 800
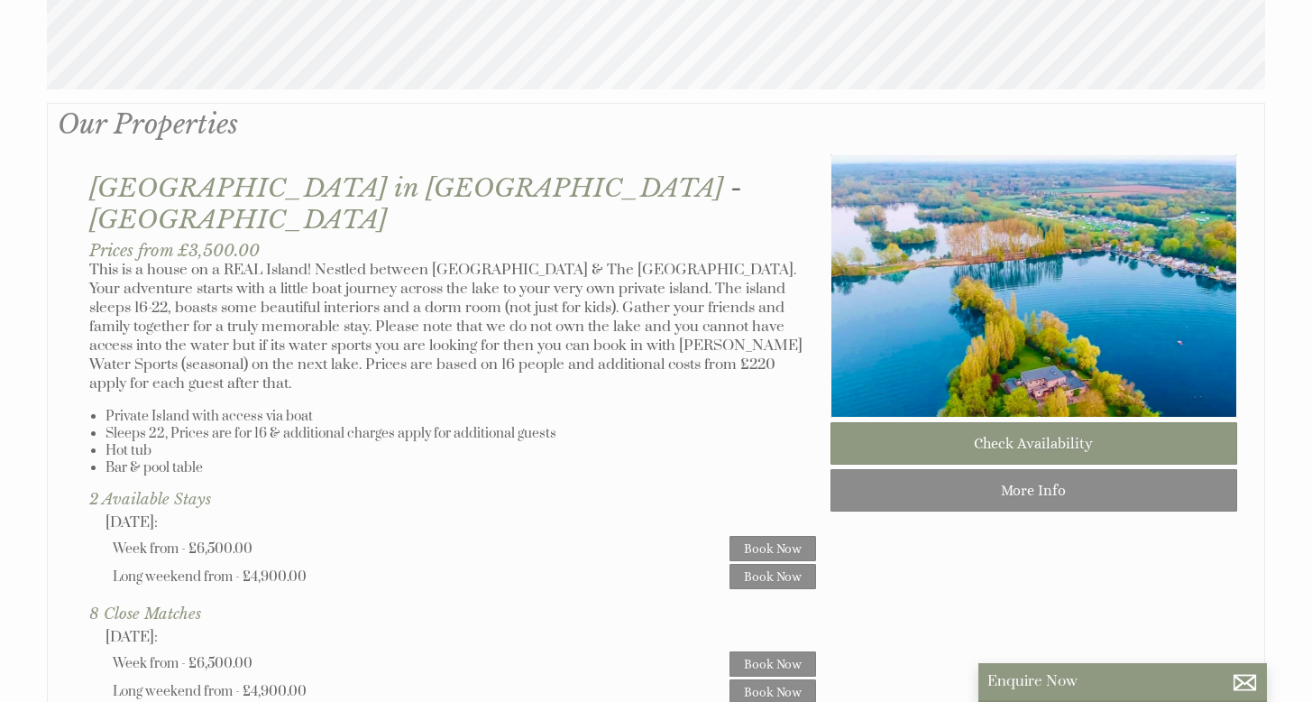
click at [604, 181] on div "[GEOGRAPHIC_DATA] in [GEOGRAPHIC_DATA] - [GEOGRAPHIC_DATA] Prices from £3,500.0…" at bounding box center [453, 511] width 756 height 714
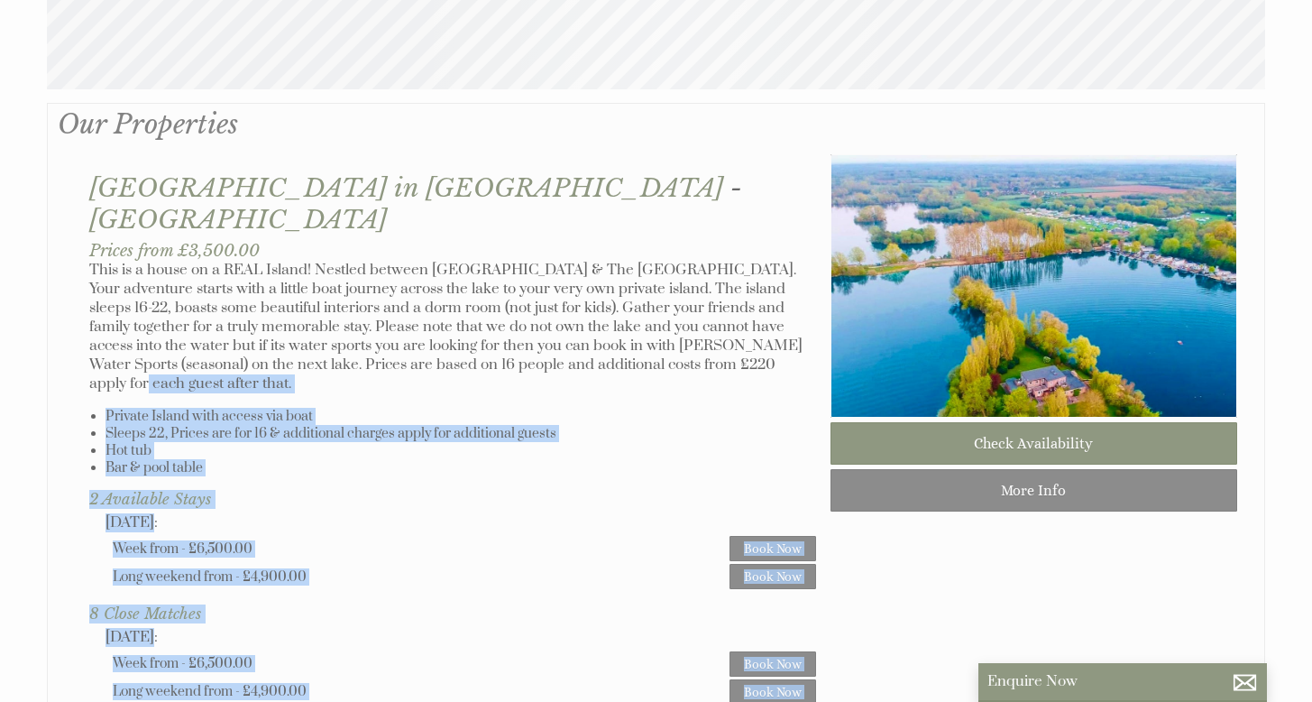
drag, startPoint x: 565, startPoint y: 140, endPoint x: 657, endPoint y: 306, distance: 189.7
click at [655, 312] on li at bounding box center [656, 503] width 1218 height 800
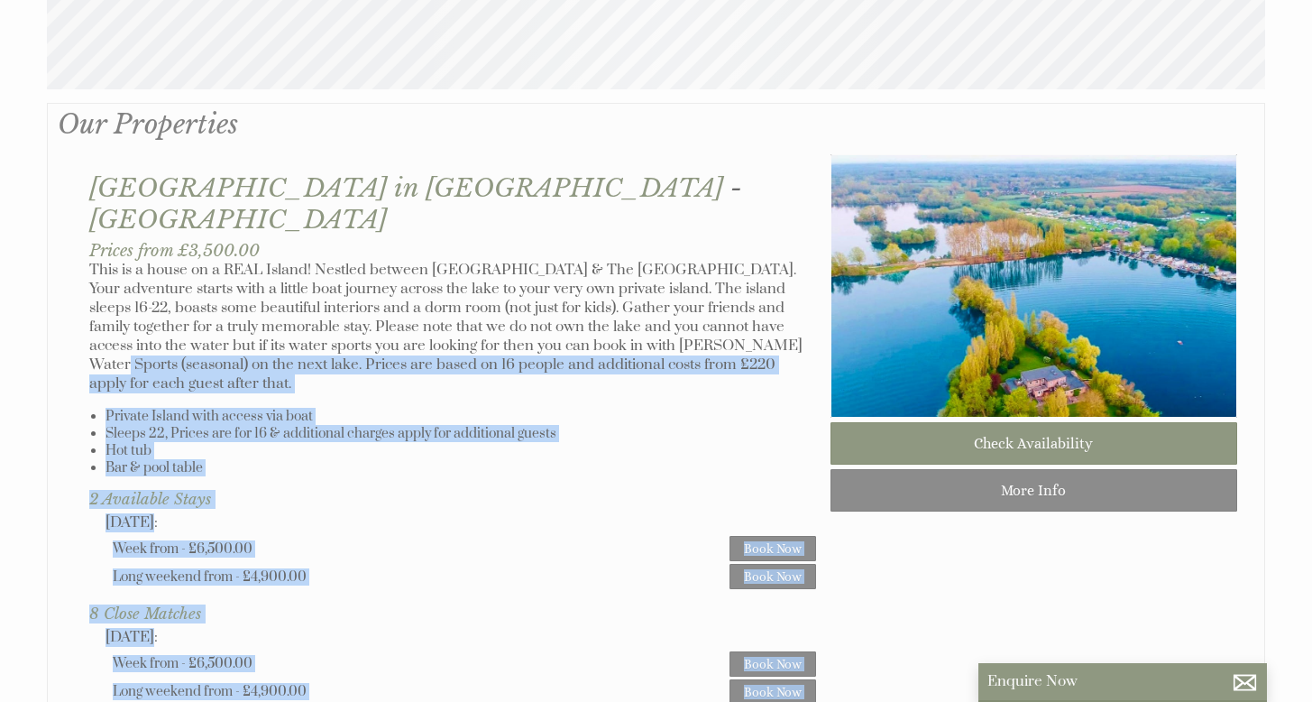
click at [657, 306] on p "This is a house on a REAL Island! Nestled between [GEOGRAPHIC_DATA] & The [GEOG…" at bounding box center [452, 327] width 727 height 133
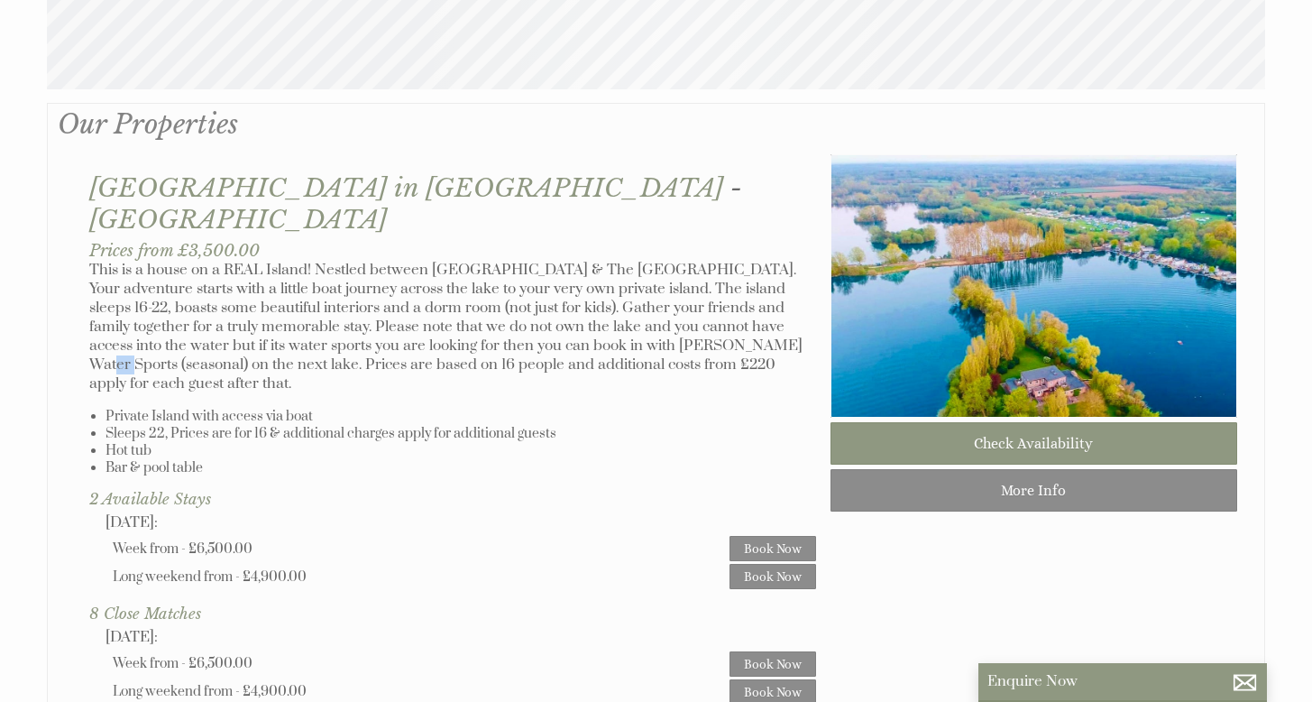
click at [657, 306] on p "This is a house on a REAL Island! Nestled between [GEOGRAPHIC_DATA] & The [GEOG…" at bounding box center [452, 327] width 727 height 133
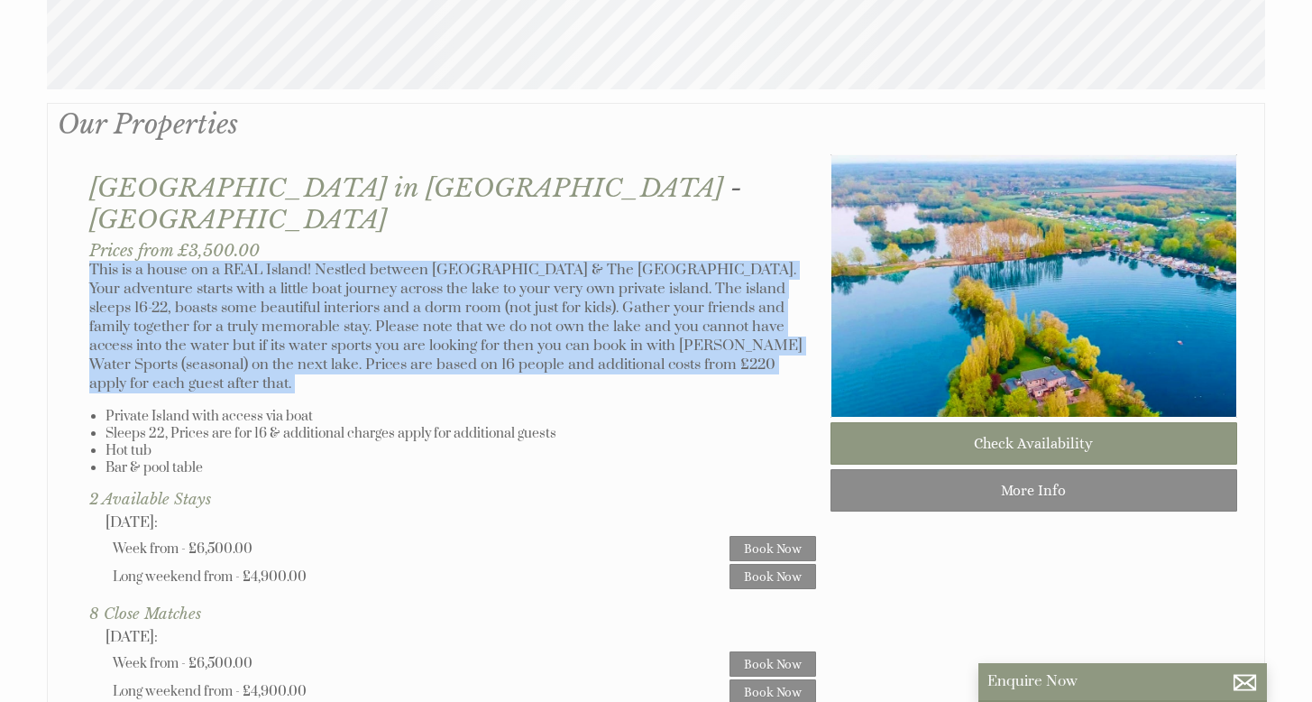
click at [657, 306] on p "This is a house on a REAL Island! Nestled between [GEOGRAPHIC_DATA] & The [GEOG…" at bounding box center [452, 327] width 727 height 133
click at [669, 314] on p "This is a house on a REAL Island! Nestled between [GEOGRAPHIC_DATA] & The [GEOG…" at bounding box center [452, 327] width 727 height 133
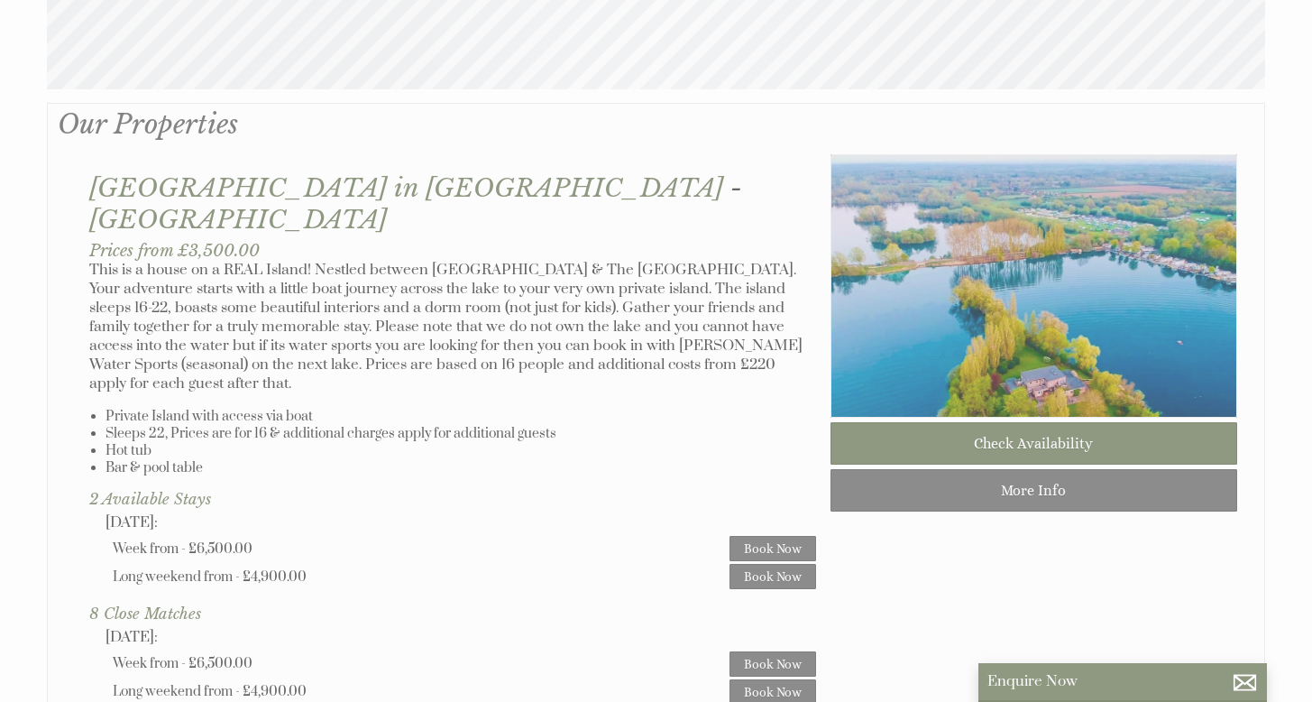
click at [1040, 349] on img at bounding box center [1034, 285] width 407 height 263
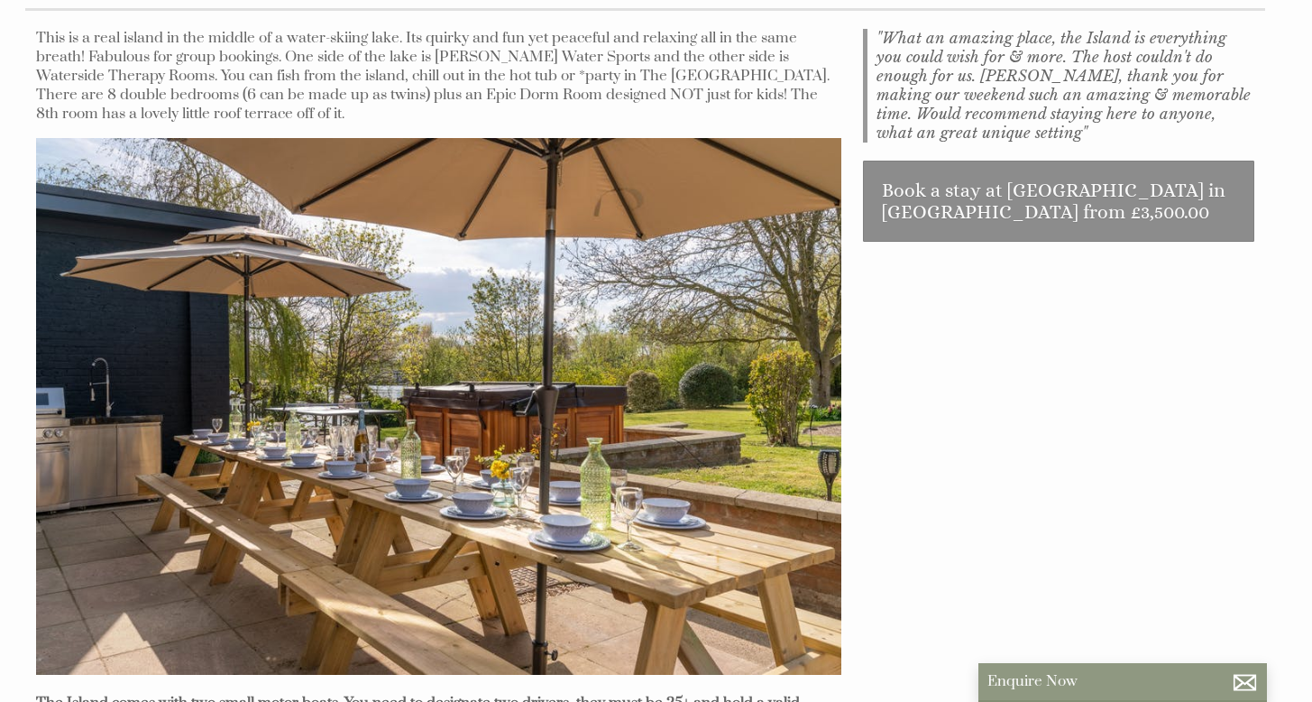
scroll to position [626, 0]
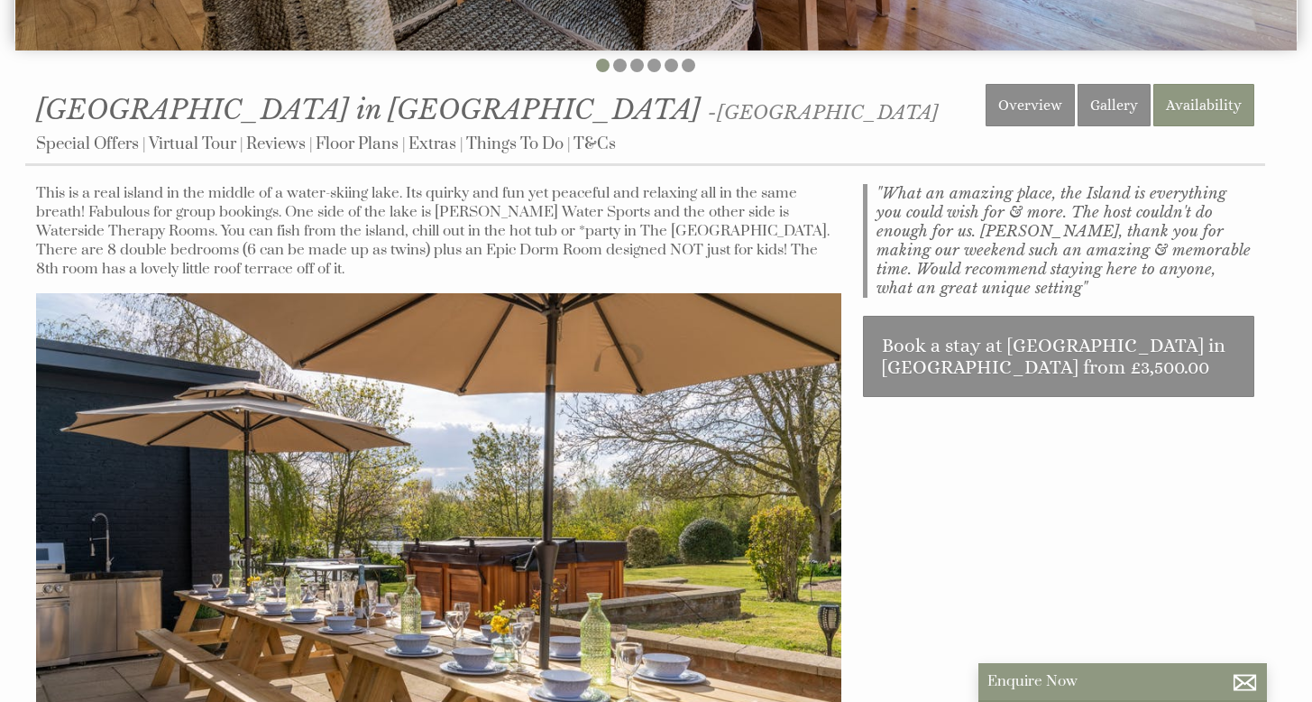
drag, startPoint x: 1054, startPoint y: 436, endPoint x: 996, endPoint y: 175, distance: 267.2
drag, startPoint x: 800, startPoint y: 86, endPoint x: 1079, endPoint y: 429, distance: 442.4
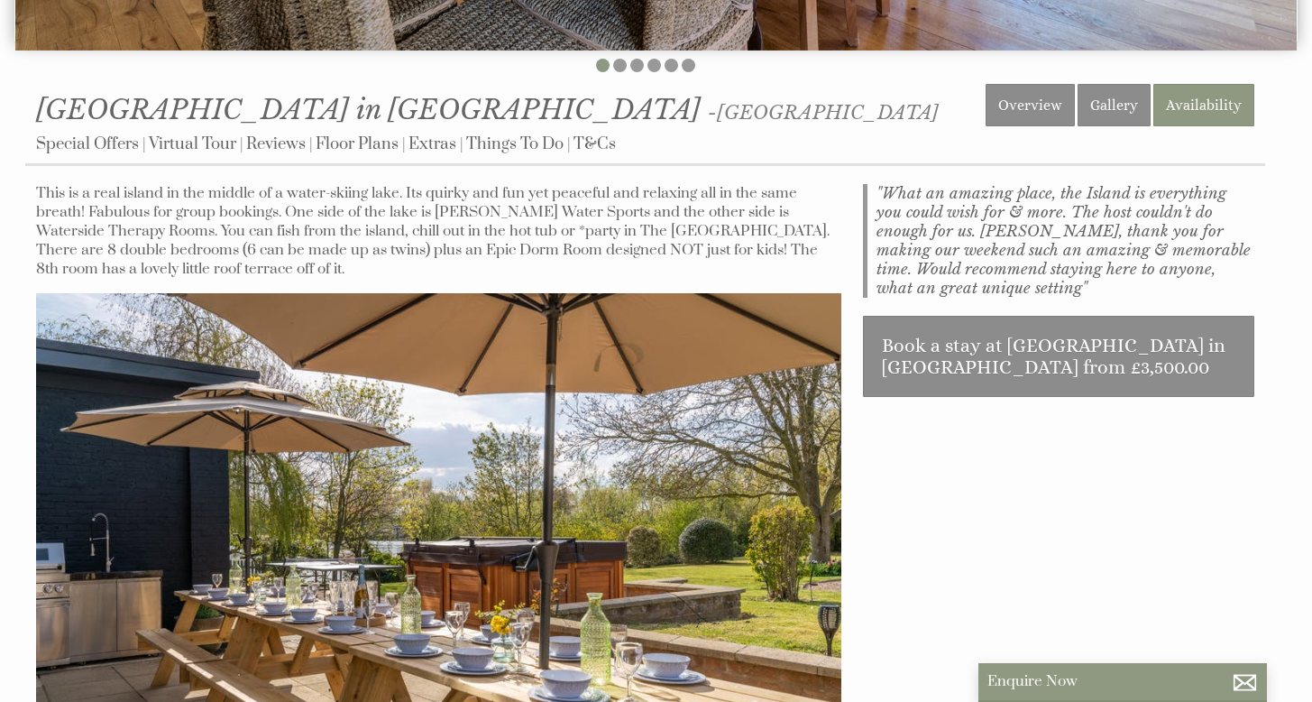
drag, startPoint x: 1113, startPoint y: 437, endPoint x: 928, endPoint y: 57, distance: 423.1
click at [929, 58] on div "About Us Find out more The Island Explore our Island Book Now Date Search Conta…" at bounding box center [656, 398] width 1312 height 2048
drag, startPoint x: 902, startPoint y: 51, endPoint x: 1141, endPoint y: 447, distance: 463.2
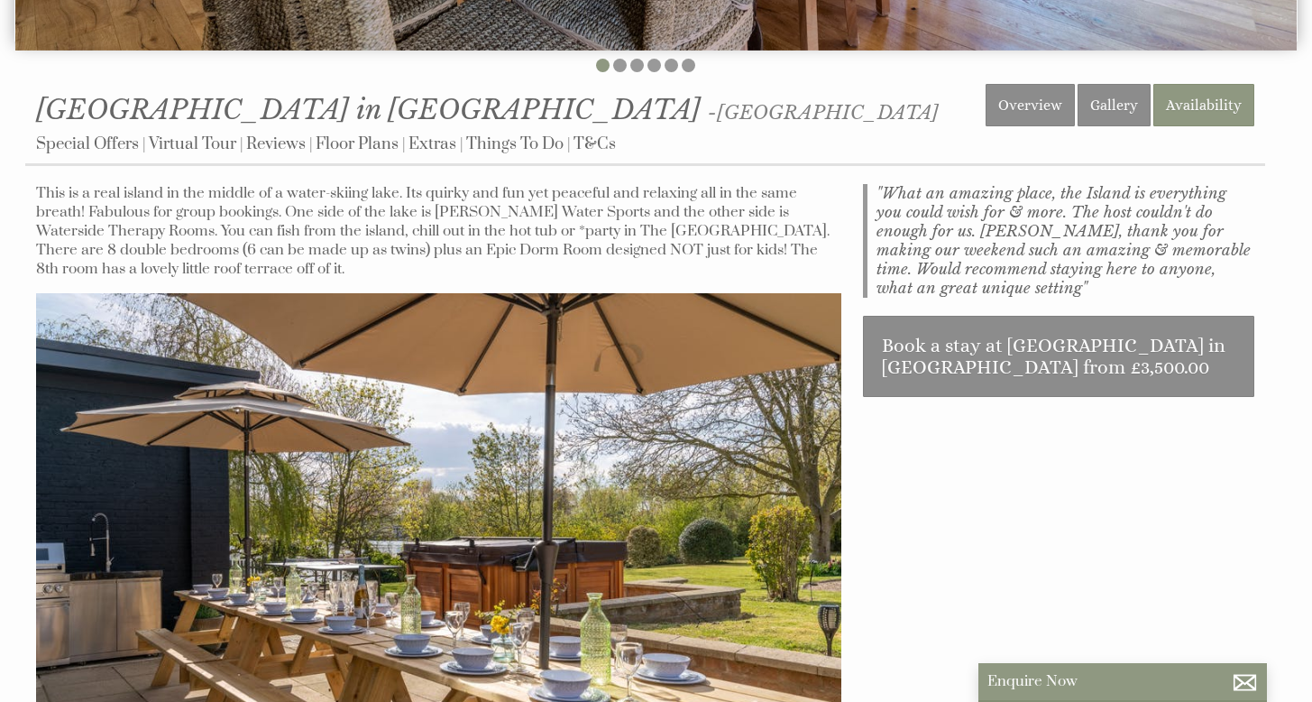
click at [1139, 447] on div "About Us Find out more The Island Explore our Island Book Now Date Search Conta…" at bounding box center [656, 398] width 1312 height 2048
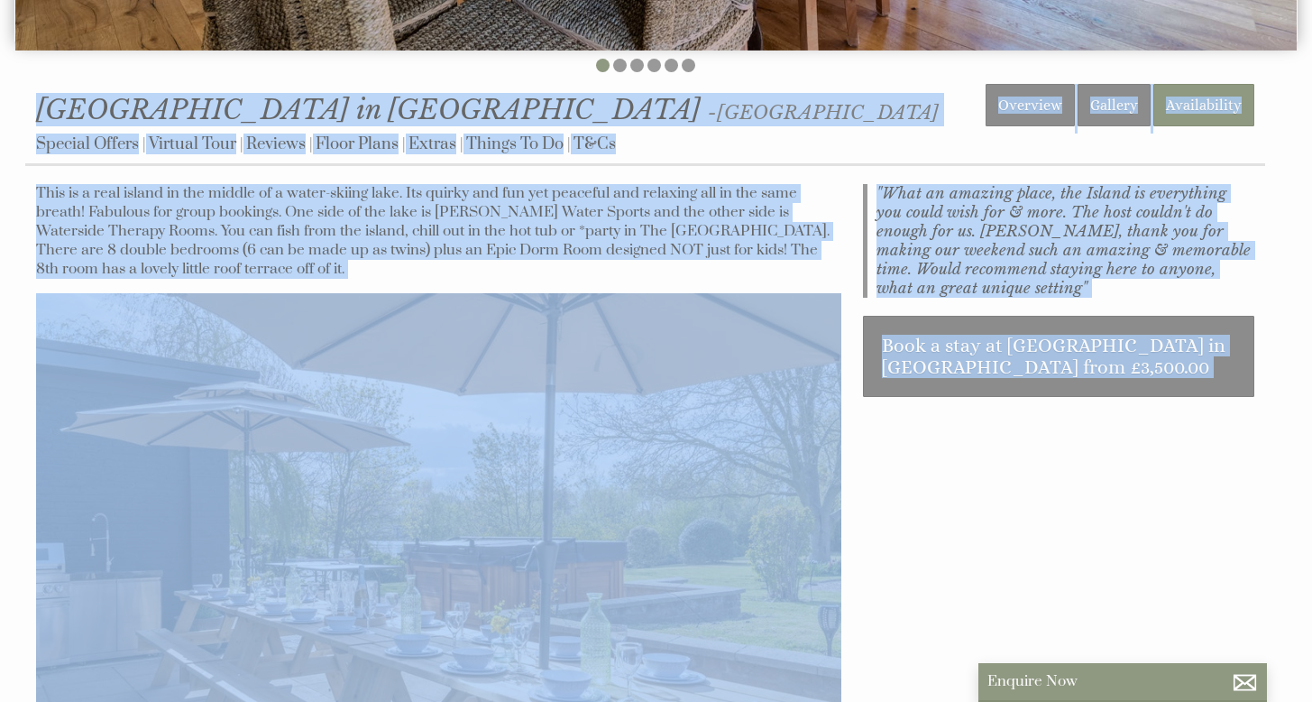
drag, startPoint x: 1147, startPoint y: 448, endPoint x: 915, endPoint y: 96, distance: 422.0
click at [897, 45] on div "About Us Find out more The Island Explore our Island Book Now Date Search Conta…" at bounding box center [656, 398] width 1312 height 2048
click at [919, 102] on div "Properties The Island in [GEOGRAPHIC_DATA] - [GEOGRAPHIC_DATA] Overview Gallery…" at bounding box center [645, 125] width 1240 height 82
drag, startPoint x: 47, startPoint y: 57, endPoint x: 1048, endPoint y: 430, distance: 1068.4
click at [1043, 433] on div "About Us Find out more The Island Explore our Island Book Now Date Search Conta…" at bounding box center [656, 398] width 1312 height 2048
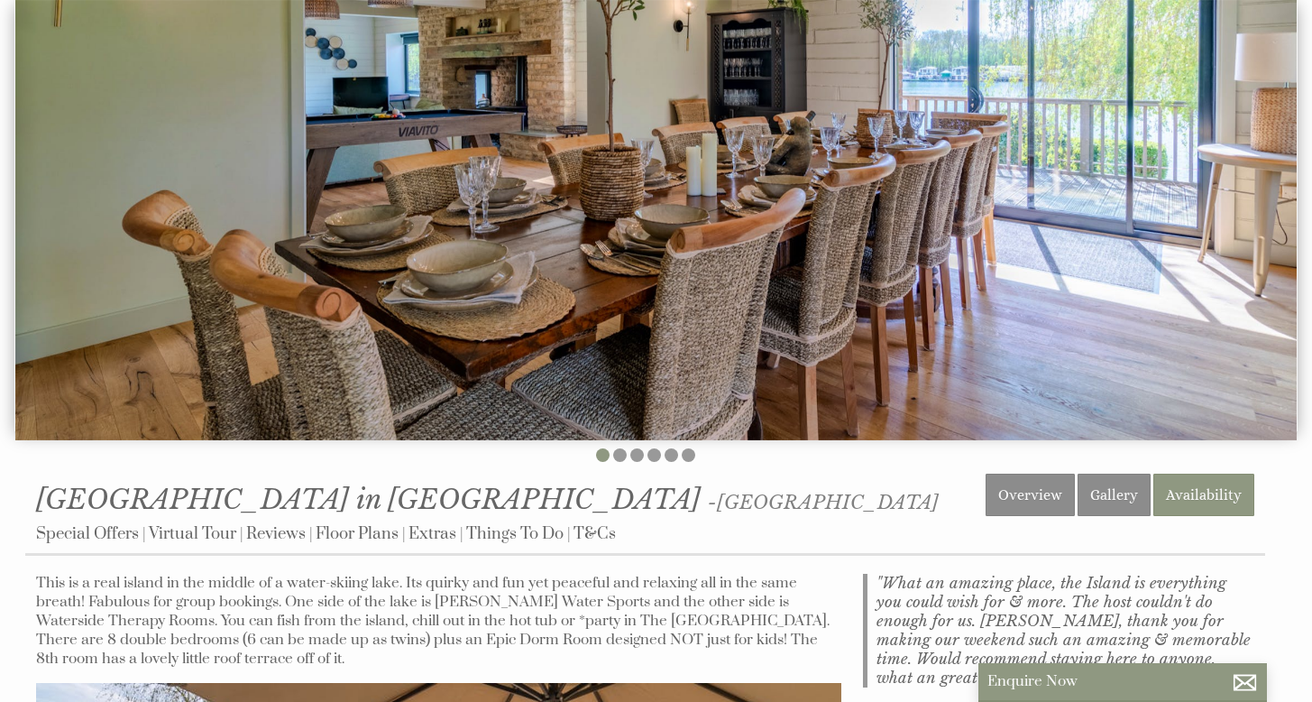
scroll to position [0, 0]
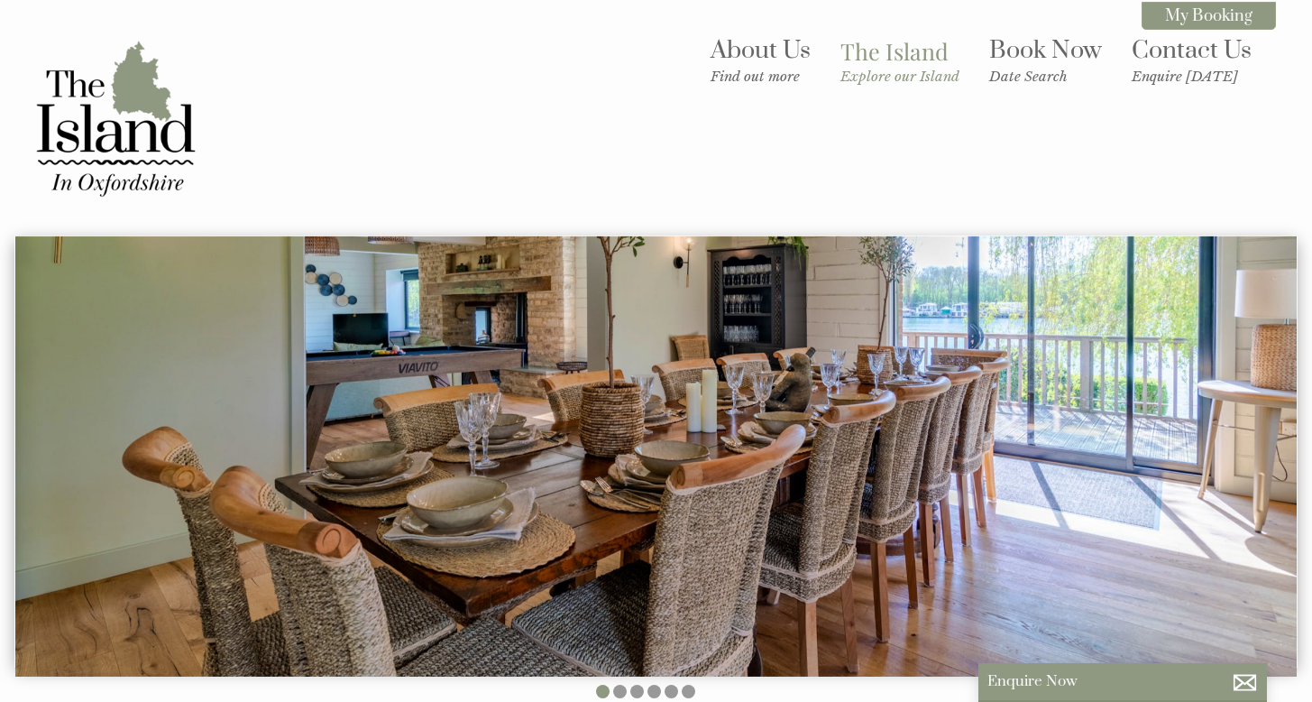
drag, startPoint x: 507, startPoint y: 179, endPoint x: 56, endPoint y: -28, distance: 496.0
drag, startPoint x: 40, startPoint y: 15, endPoint x: 783, endPoint y: 195, distance: 764.5
click at [726, 212] on header "About Us Find out more The Island Explore our Island Book Now Date Search Conta…" at bounding box center [656, 113] width 1312 height 226
click at [851, 130] on div "About Us Find out more The Island Explore our Island Book Now Date Search Conta…" at bounding box center [645, 118] width 1262 height 180
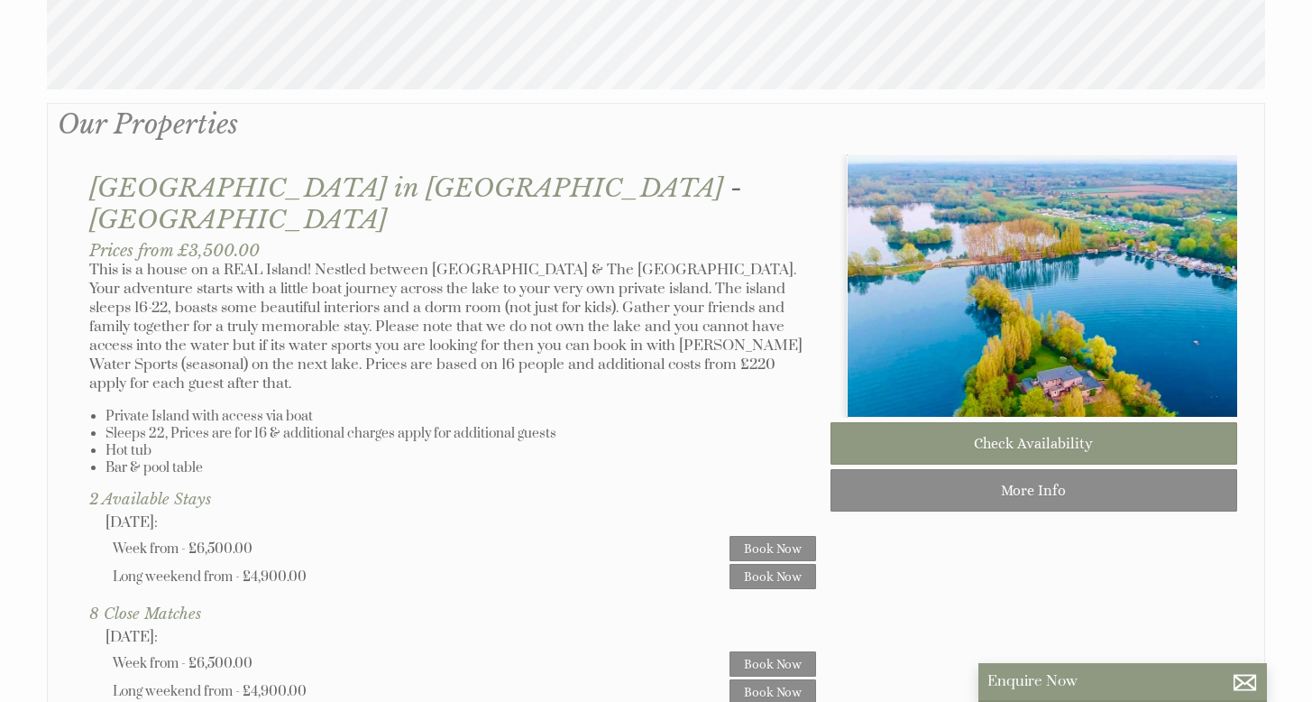
scroll to position [0, 16]
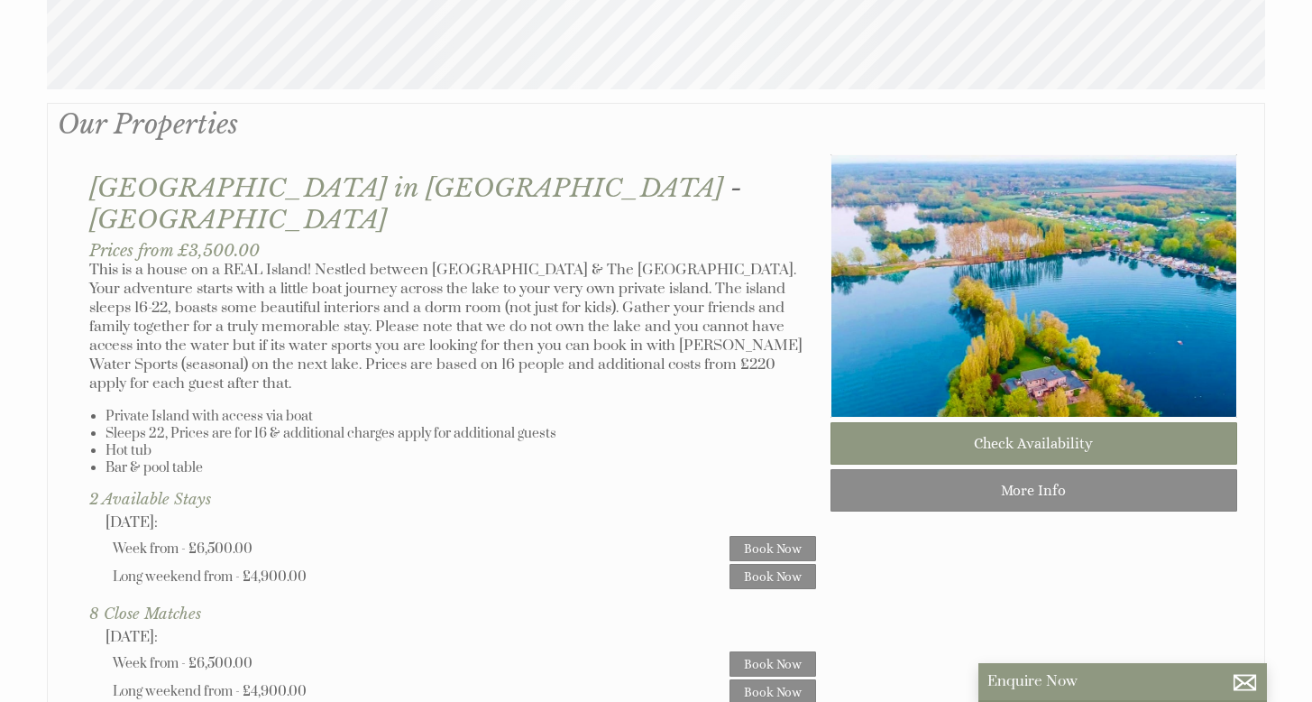
drag, startPoint x: 426, startPoint y: 525, endPoint x: 21, endPoint y: 110, distance: 579.7
click at [21, 110] on div "© MapTiler © OpenStreetMap contributors Properties Our Properties" at bounding box center [656, 377] width 1291 height 1116
click at [305, 262] on p "This is a house on a REAL Island! Nestled between [GEOGRAPHIC_DATA] & The [GEOG…" at bounding box center [452, 327] width 727 height 133
click at [768, 564] on link "Book Now" at bounding box center [773, 576] width 87 height 25
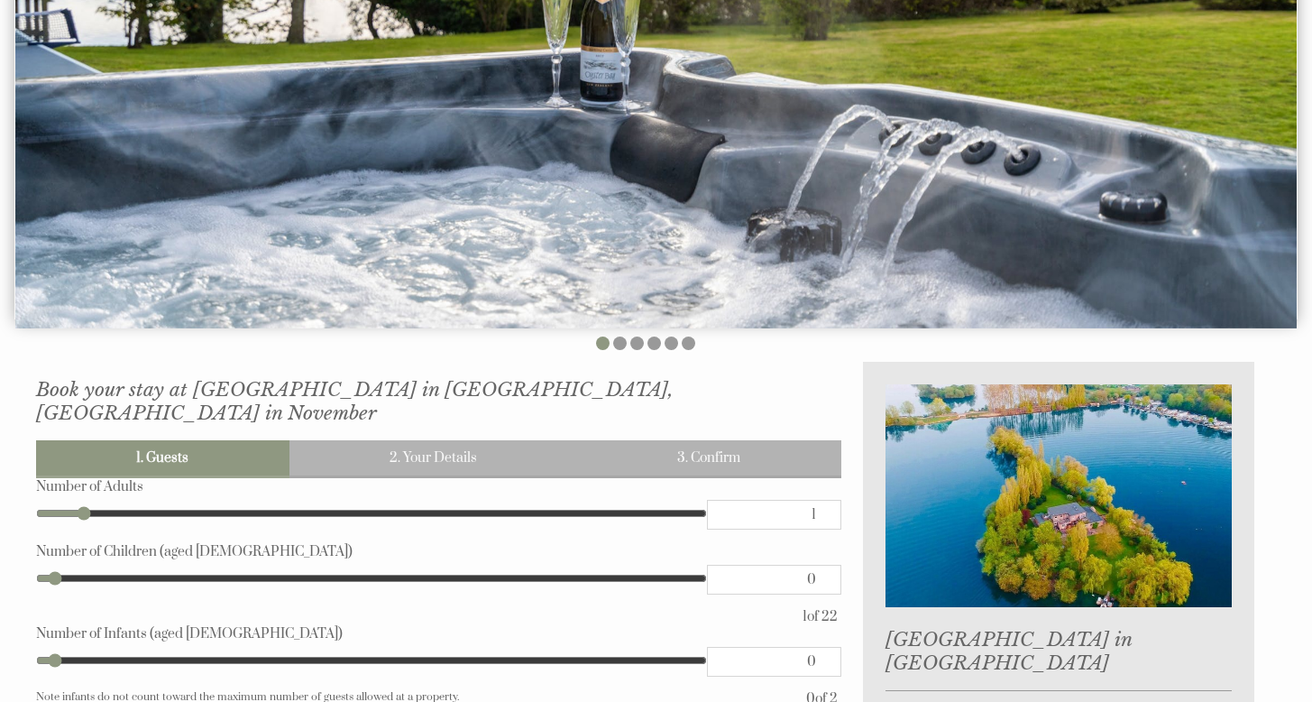
scroll to position [607, 0]
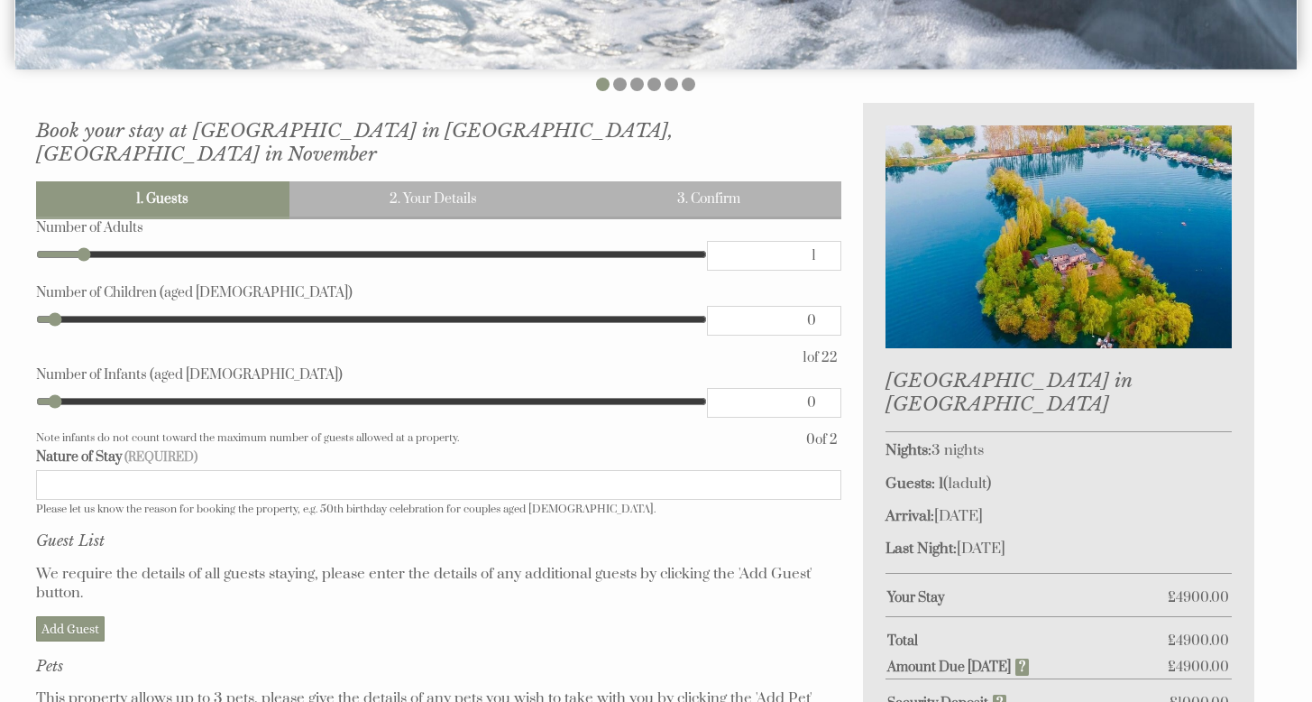
type input "2"
type input "3"
type input "5"
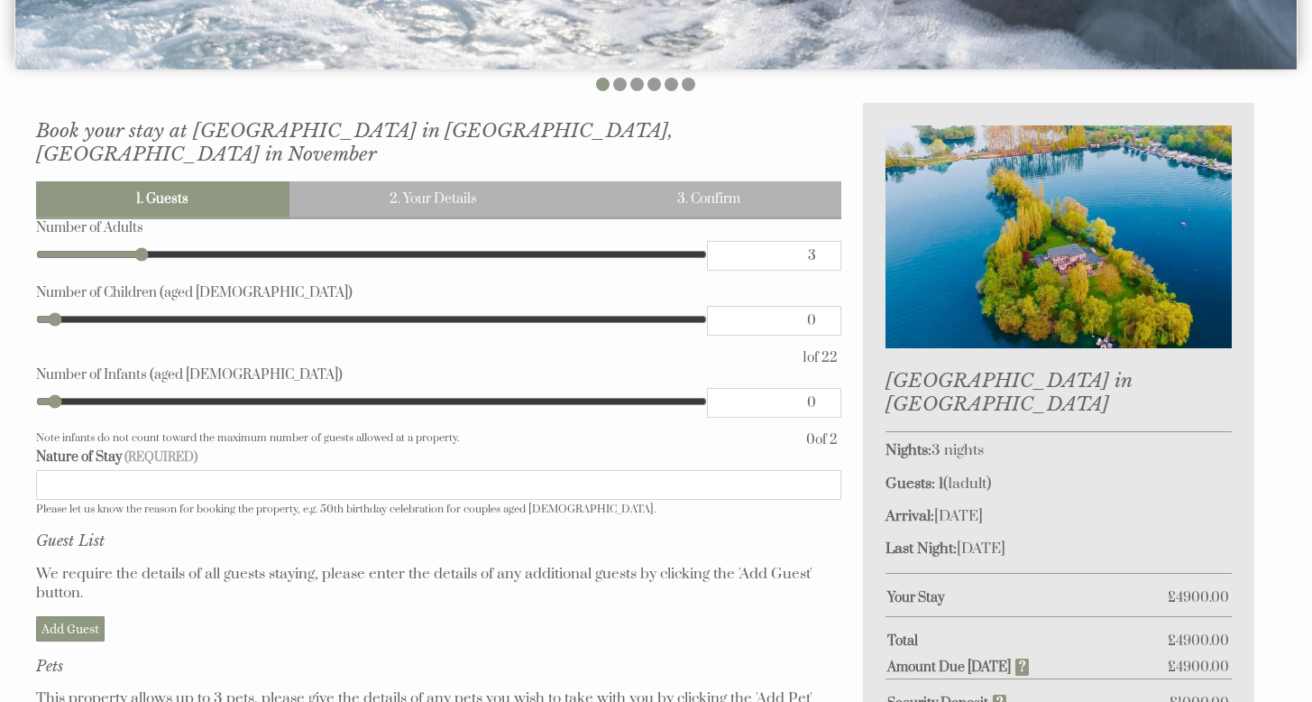
type input "5"
type input "7"
type input "8"
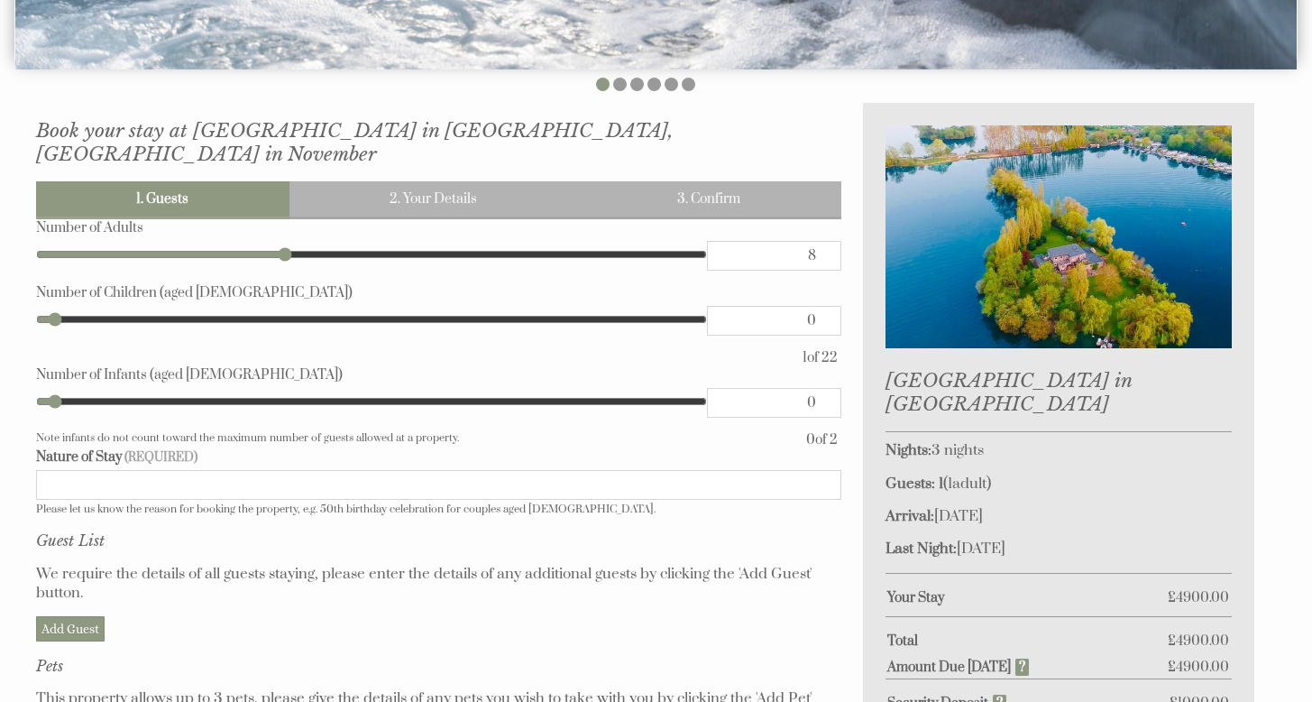
type input "10"
type input "11"
type input "13"
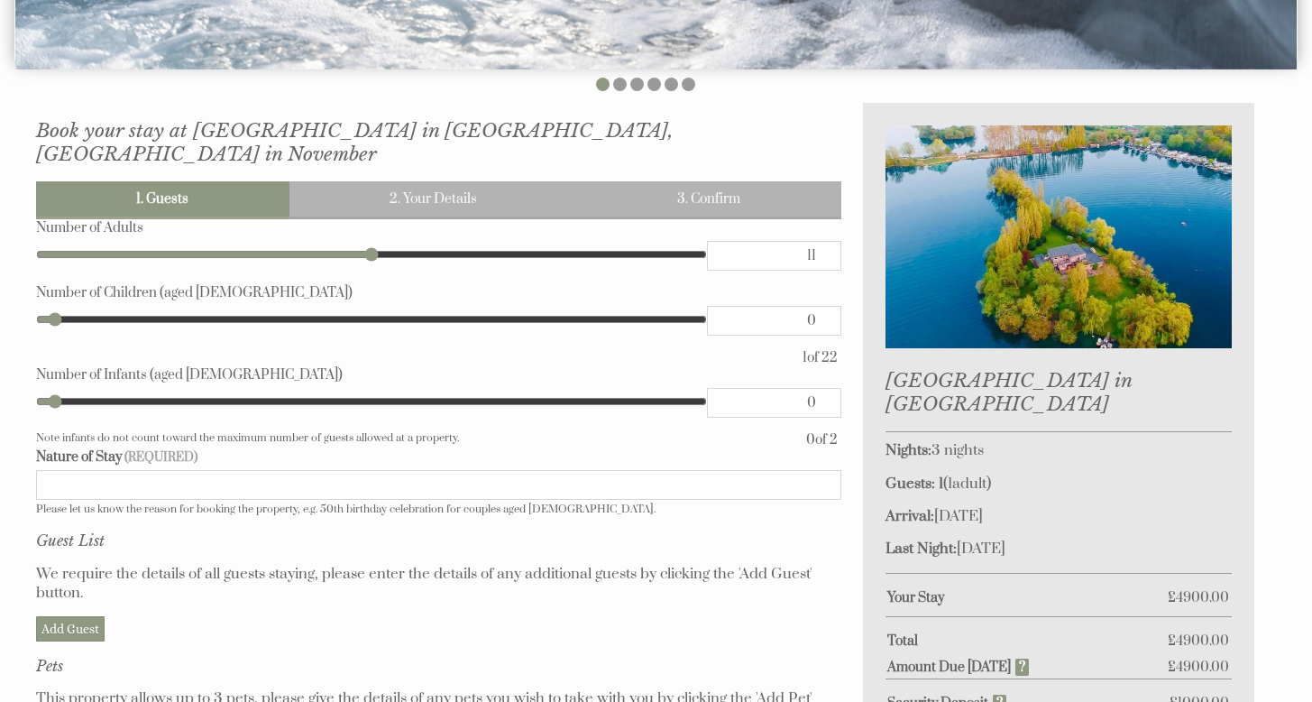
type input "13"
type input "15"
type input "17"
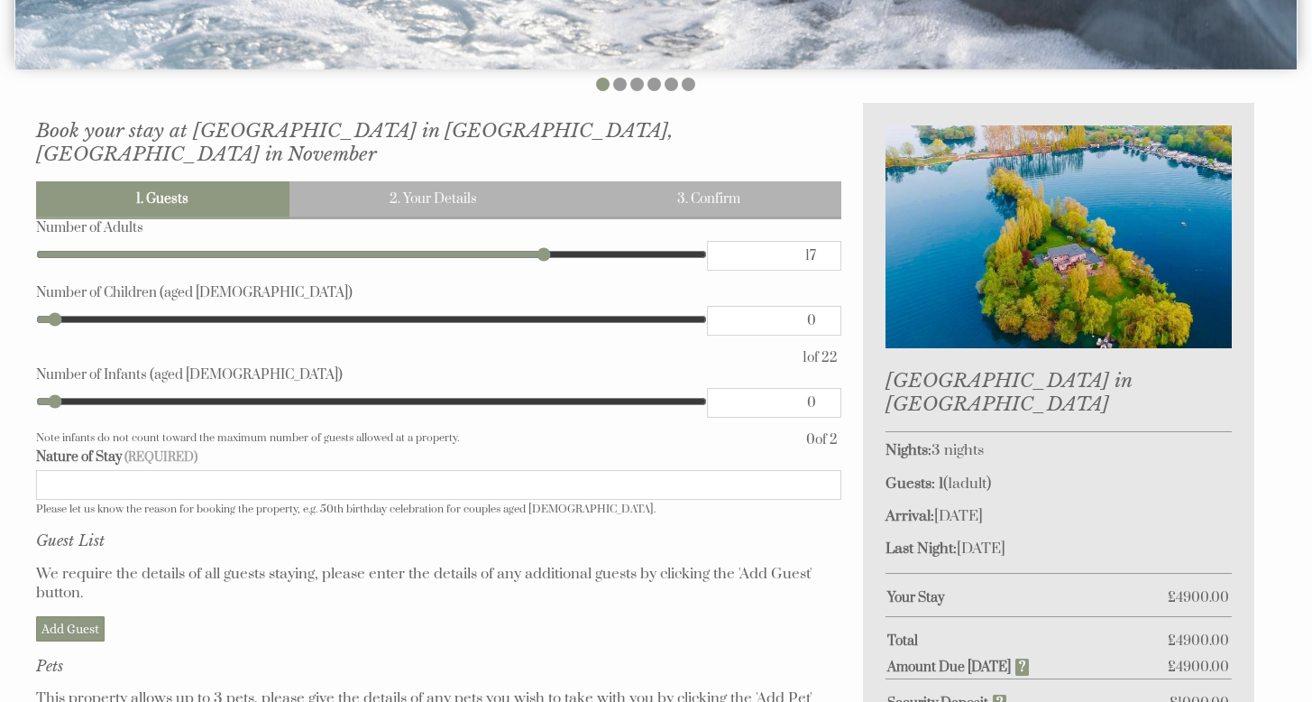
type input "18"
type input "19"
type input "21"
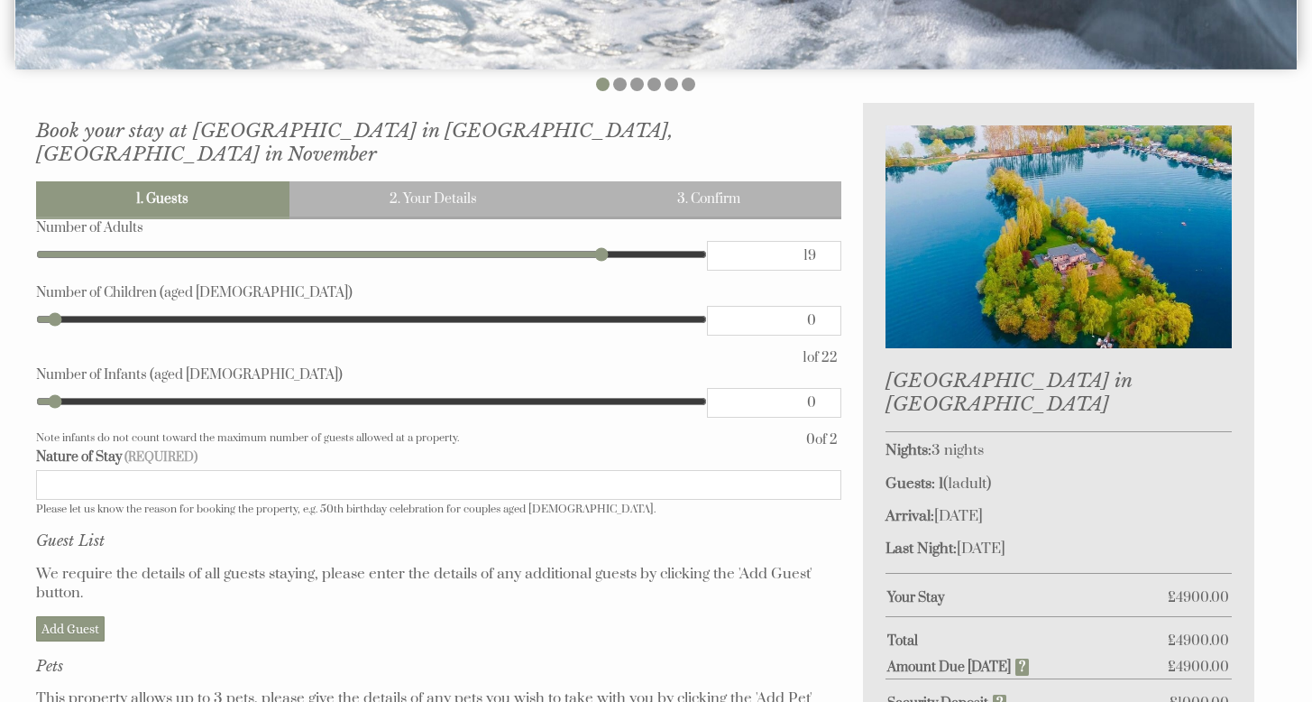
type input "21"
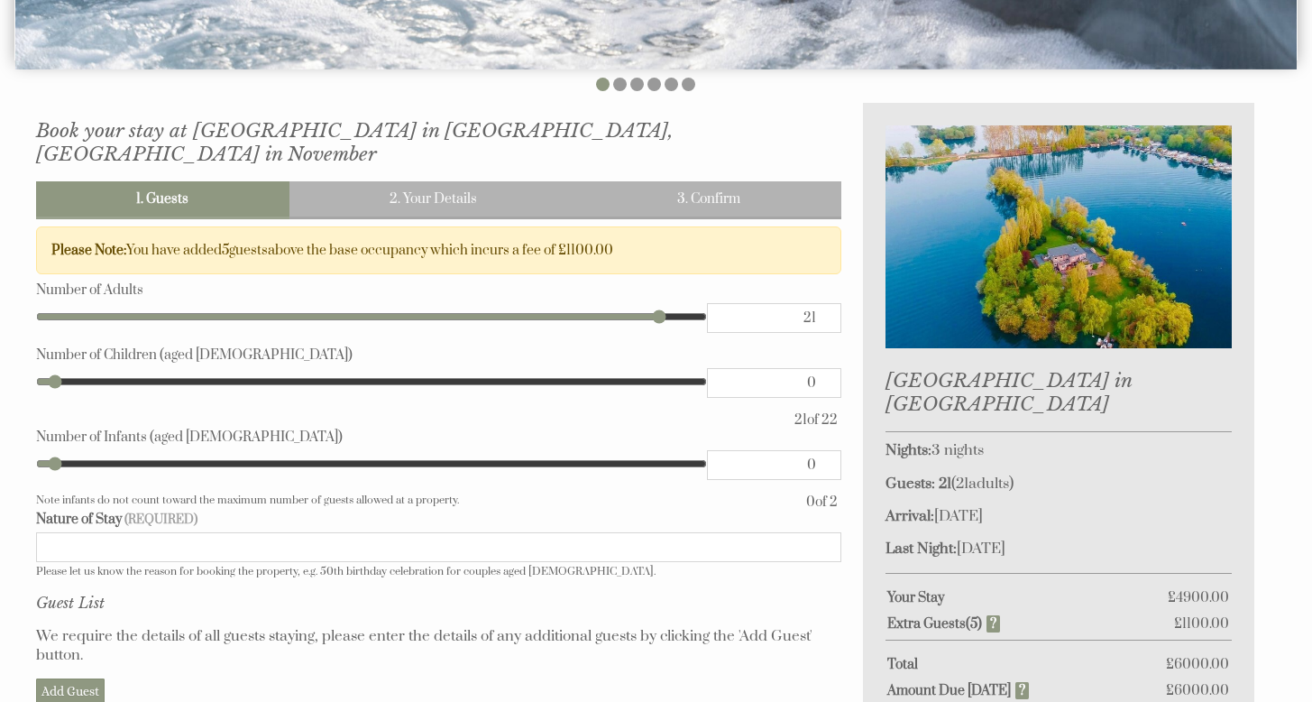
type input "22"
drag, startPoint x: 82, startPoint y: 230, endPoint x: 801, endPoint y: 286, distance: 721.0
click at [707, 303] on input "range" at bounding box center [371, 316] width 671 height 27
type input "21"
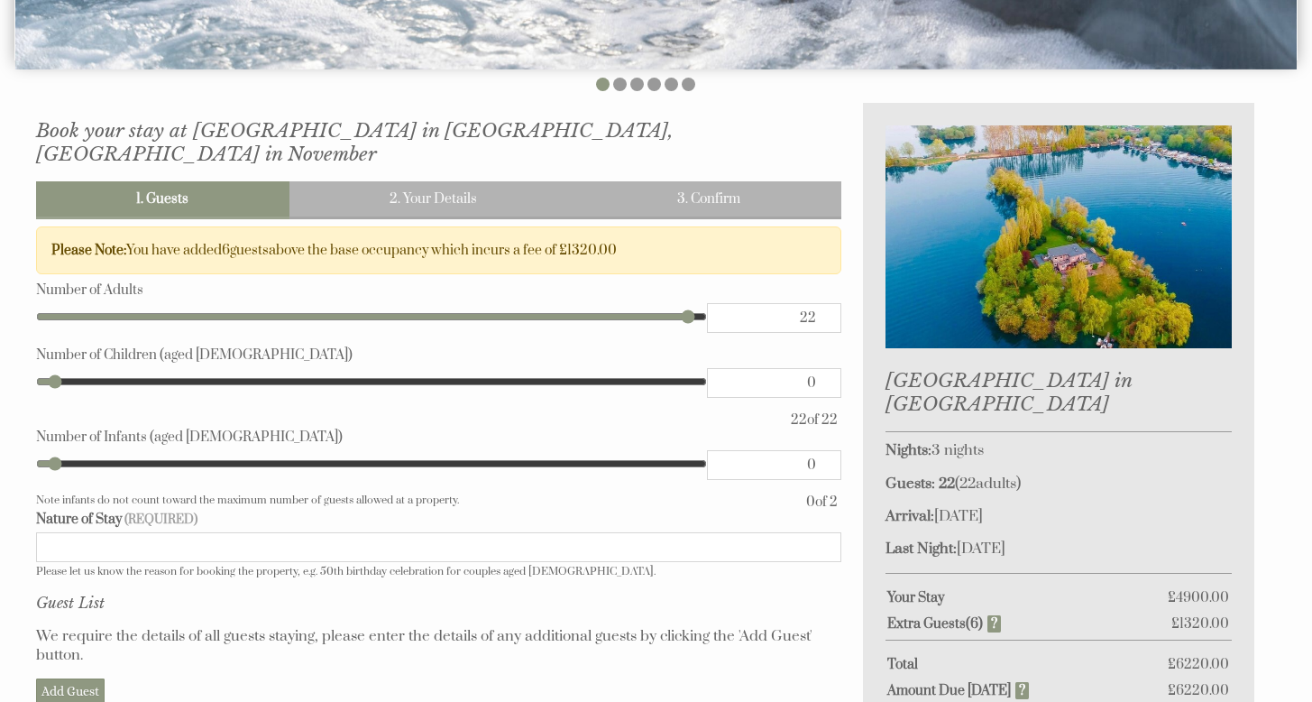
type input "21"
type input "20"
type input "19"
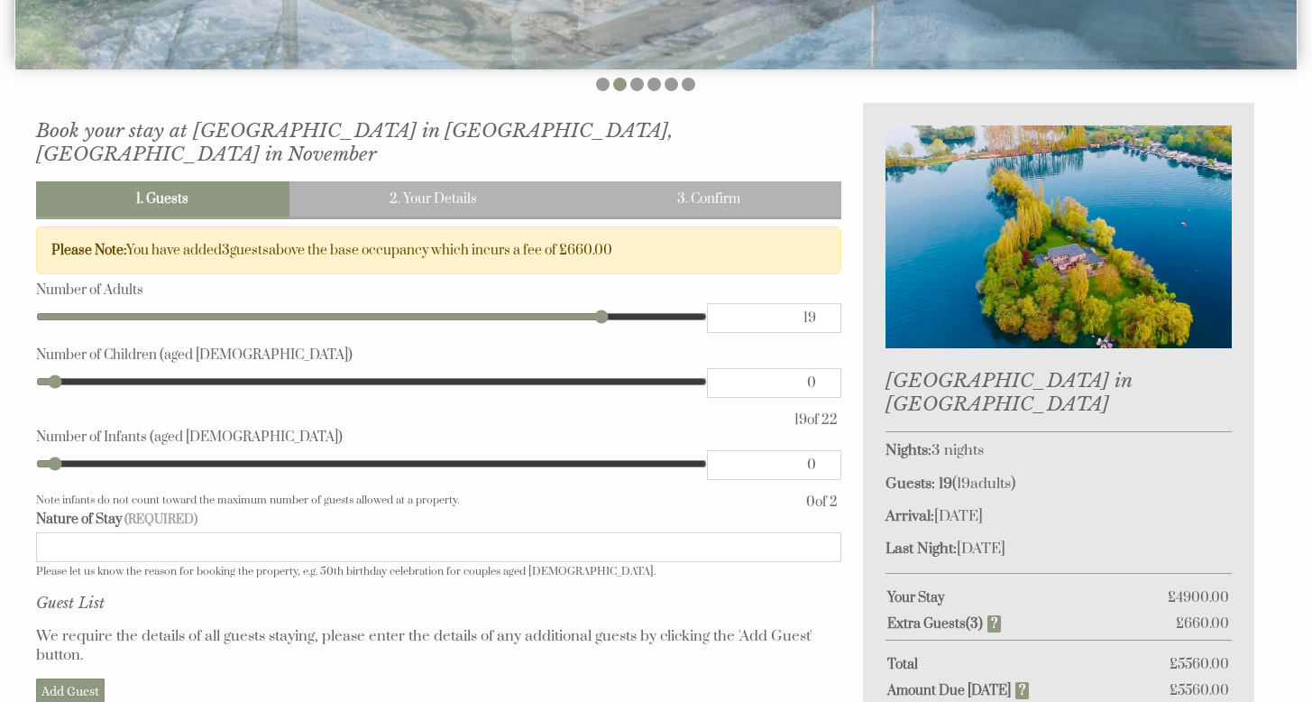
type input "18"
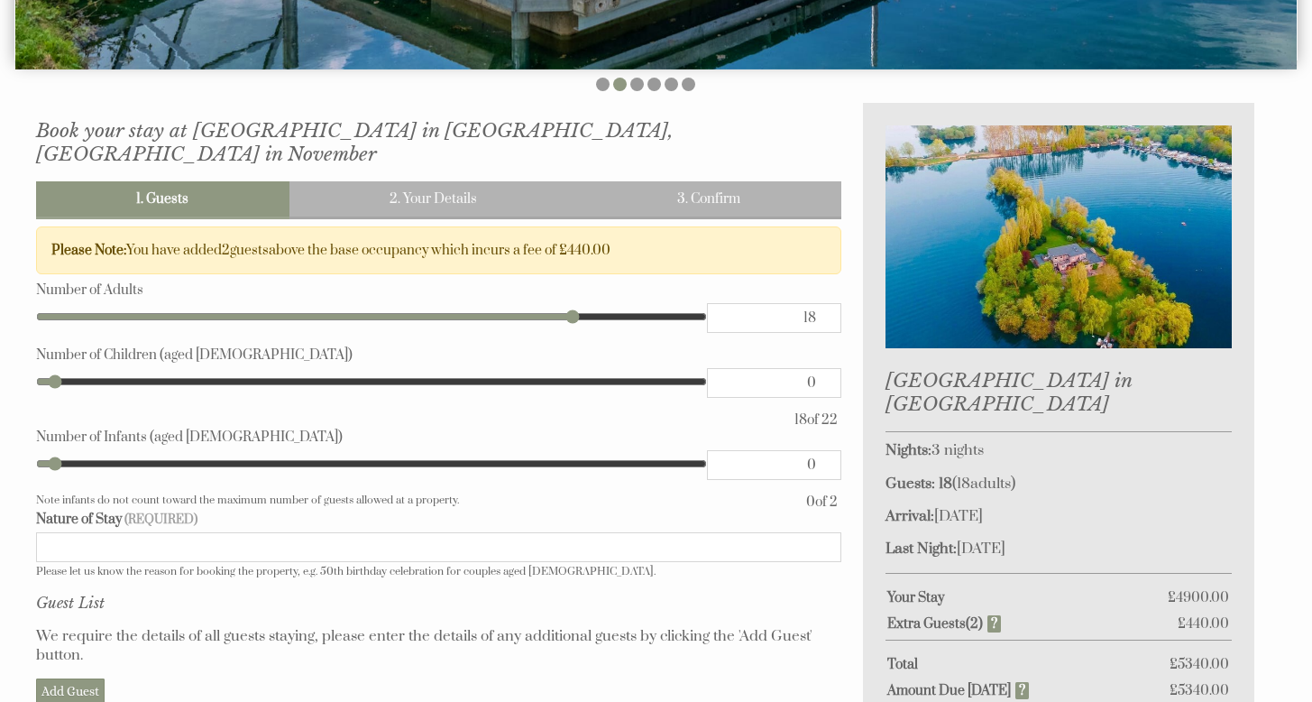
type input "17"
type input "16"
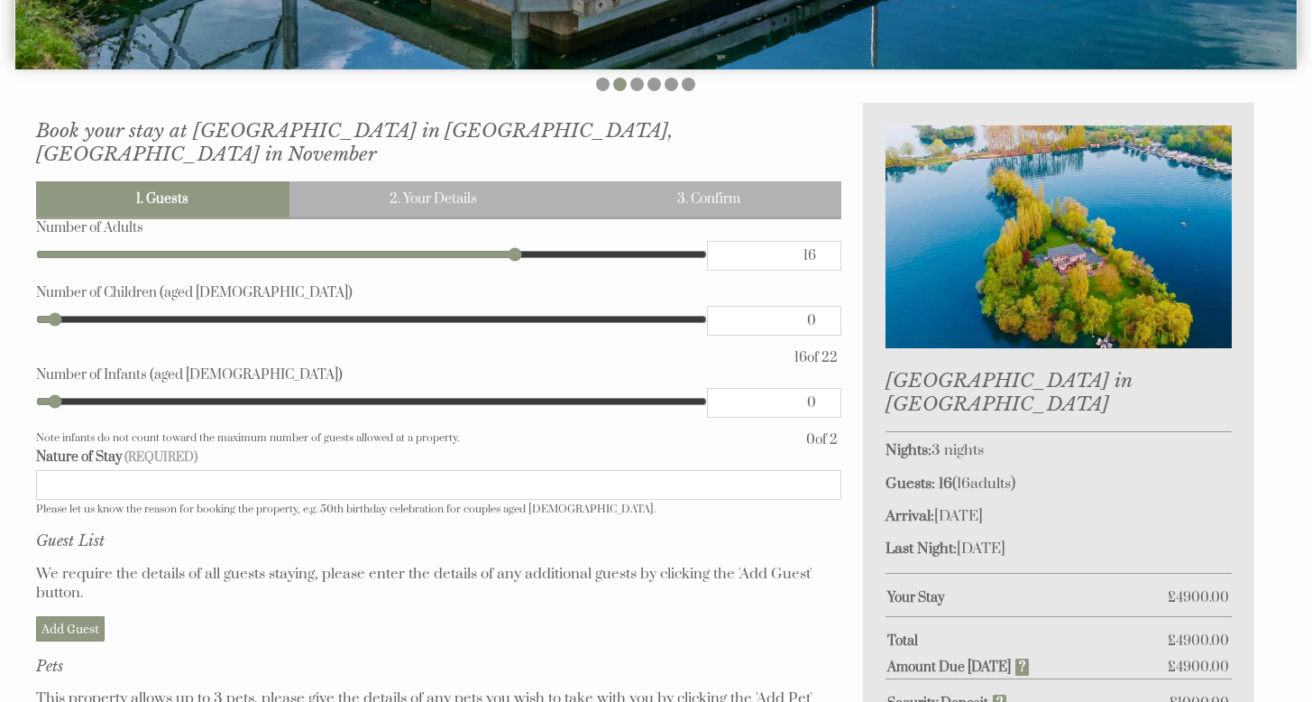
drag, startPoint x: 689, startPoint y: 292, endPoint x: 505, endPoint y: 303, distance: 184.3
type input "16"
click at [505, 268] on input "range" at bounding box center [371, 254] width 671 height 27
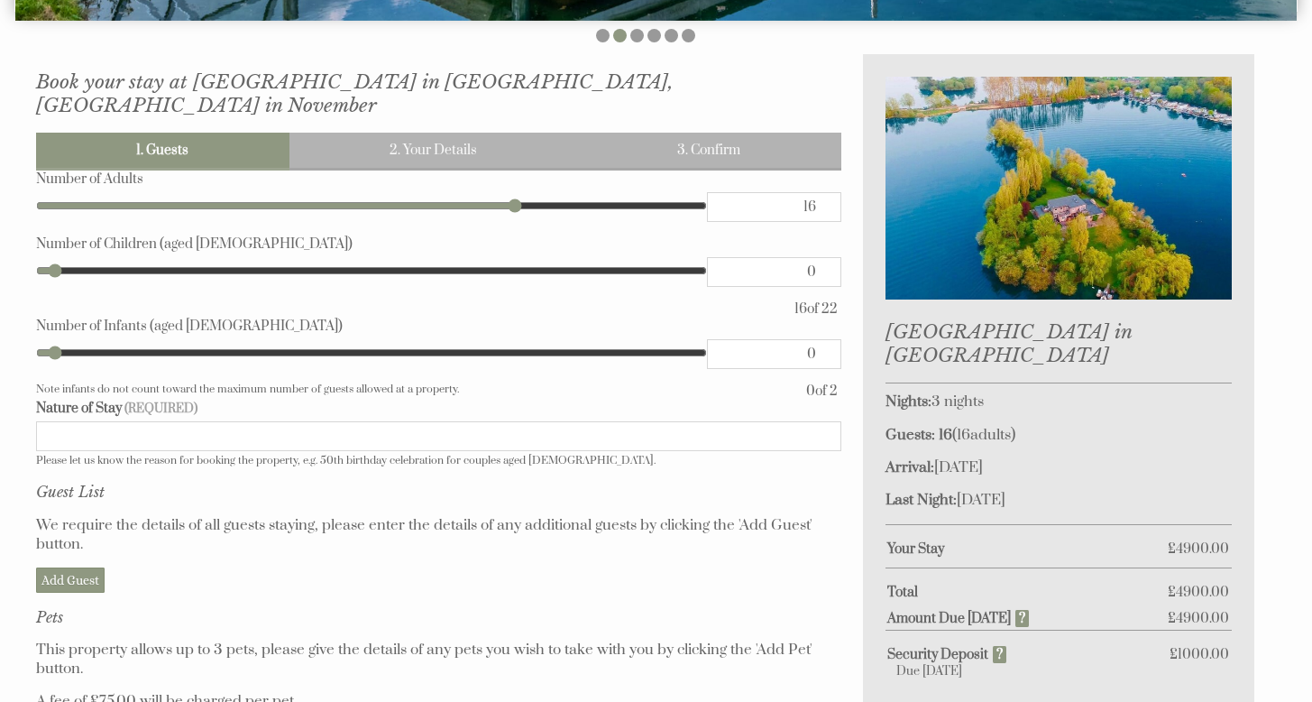
scroll to position [872, 0]
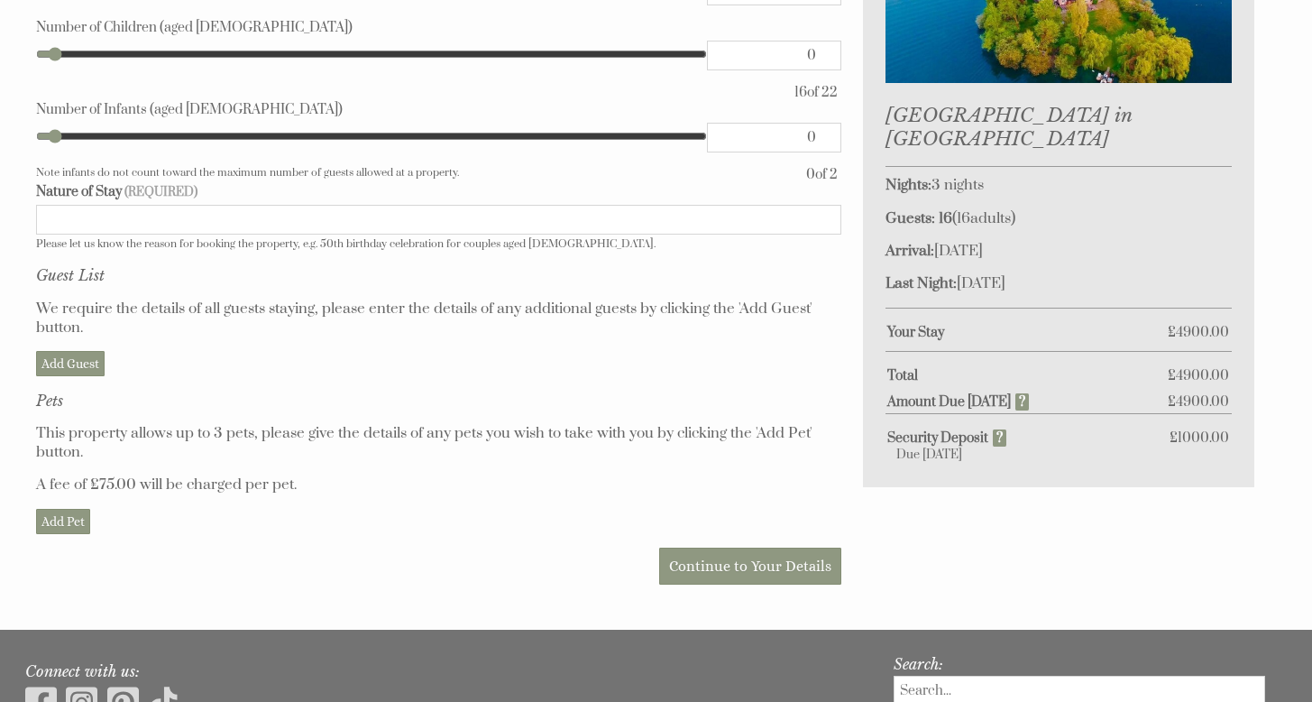
drag, startPoint x: 1056, startPoint y: 550, endPoint x: 614, endPoint y: 180, distance: 576.2
click at [614, 180] on div "Book your stay at [GEOGRAPHIC_DATA] in [GEOGRAPHIC_DATA], [GEOGRAPHIC_DATA] in …" at bounding box center [645, 216] width 1240 height 756
click at [617, 205] on input "Nature of Stay" at bounding box center [438, 220] width 805 height 30
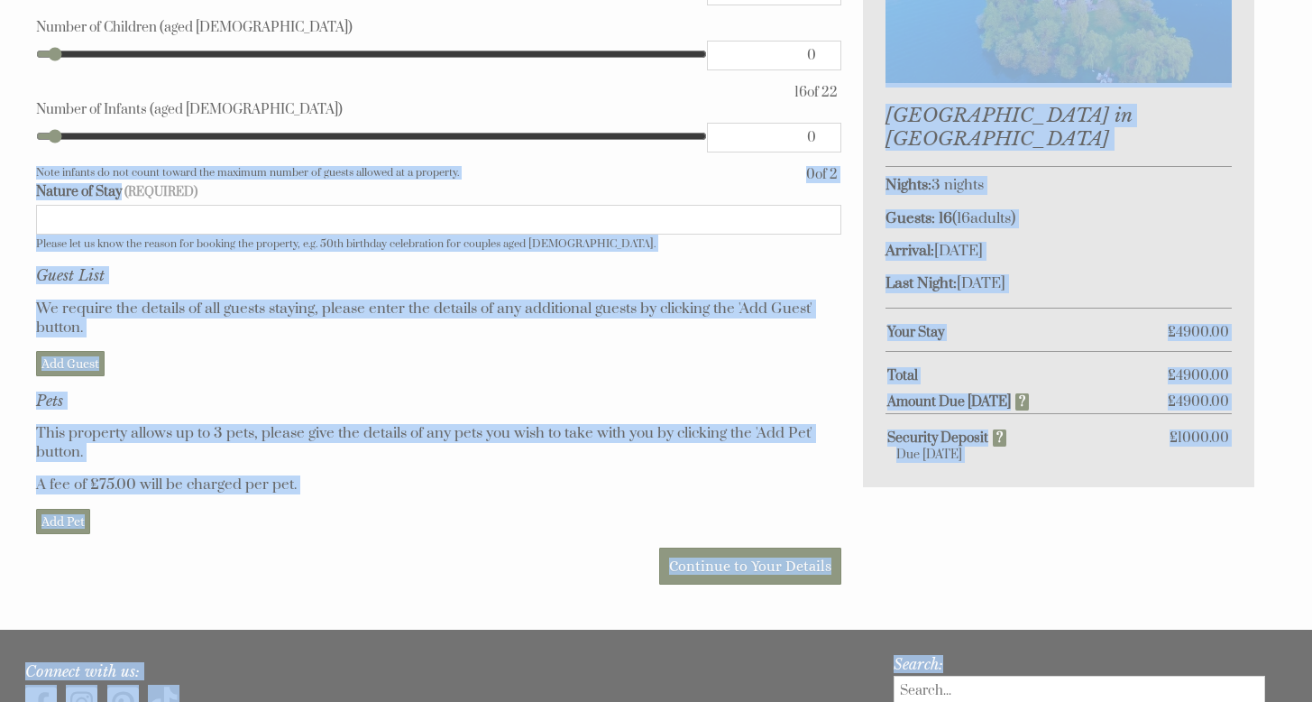
drag, startPoint x: 13, startPoint y: 138, endPoint x: 1109, endPoint y: 611, distance: 1194.2
click at [1107, 651] on body "About Us Find out more The Island Explore our Island Book Now Date Search Conta…" at bounding box center [656, 13] width 1312 height 1770
click at [1012, 520] on div "Book your stay at [GEOGRAPHIC_DATA] in [GEOGRAPHIC_DATA], [GEOGRAPHIC_DATA] in …" at bounding box center [645, 216] width 1240 height 756
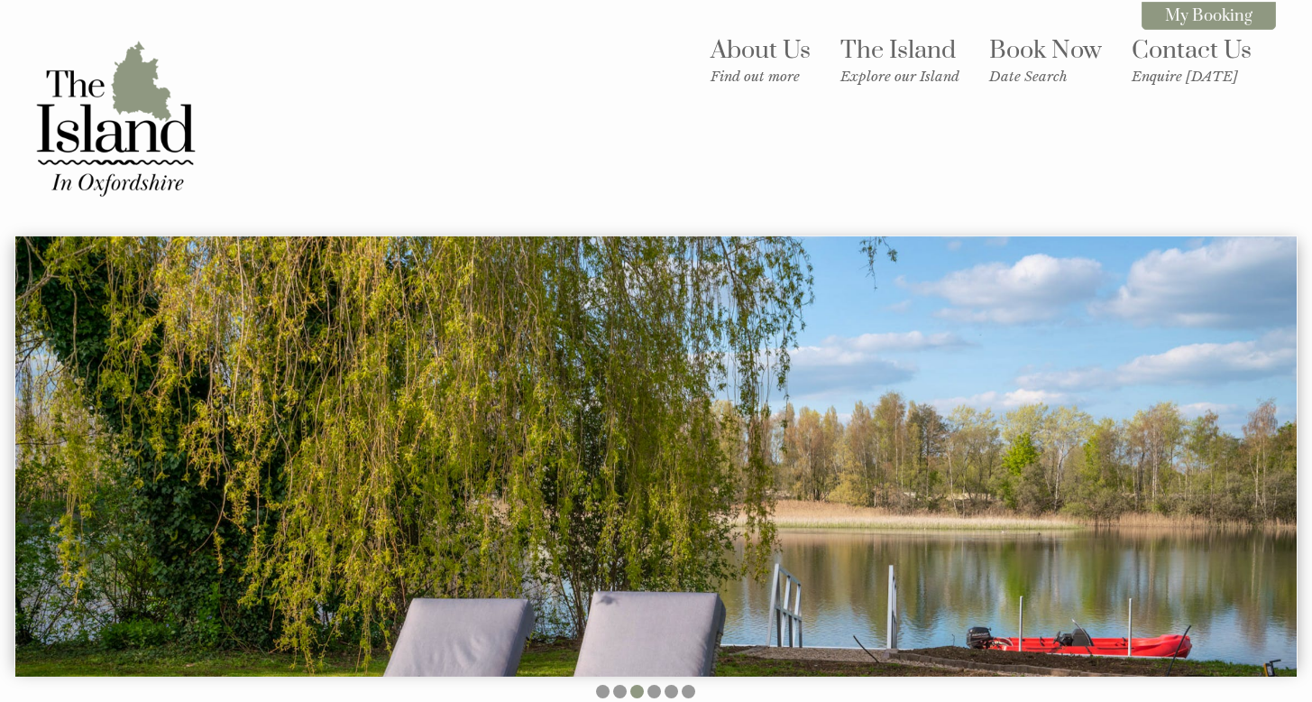
scroll to position [348, 0]
